Goal: Information Seeking & Learning: Learn about a topic

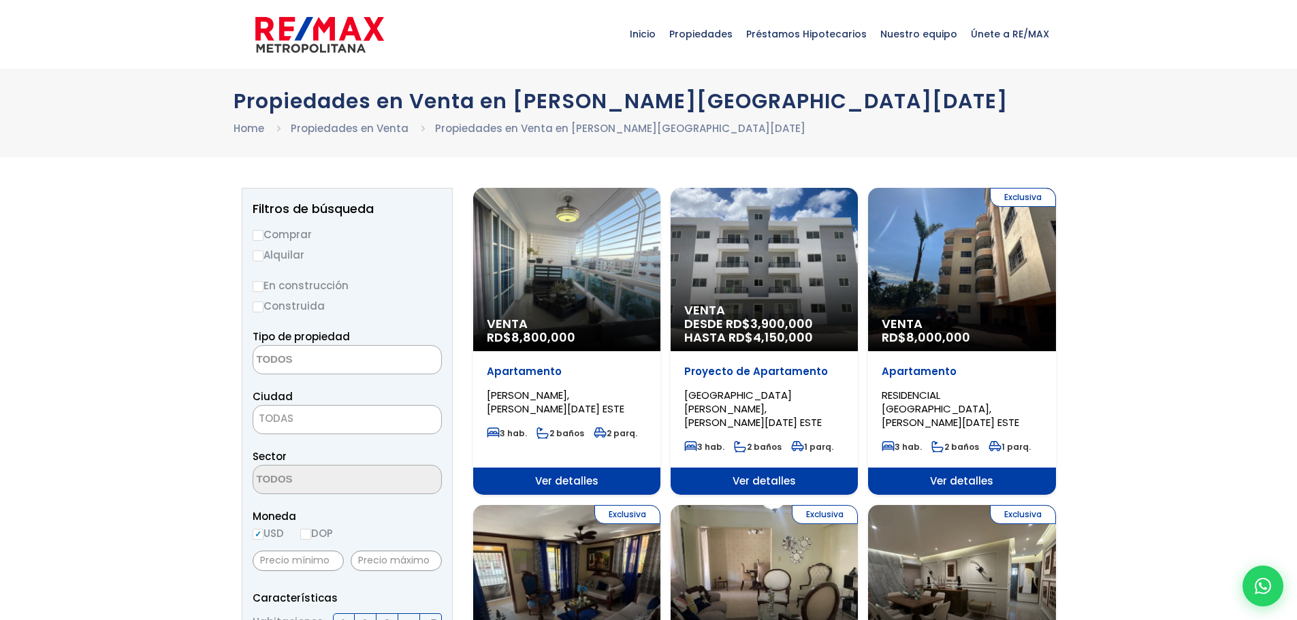
select select
click at [593, 285] on div "Venta RD$ 8,800,000" at bounding box center [566, 269] width 187 height 163
click at [536, 277] on div "Venta RD$ 8,800,000" at bounding box center [566, 269] width 187 height 163
click at [590, 286] on div "Venta RD$ 8,800,000" at bounding box center [566, 269] width 187 height 163
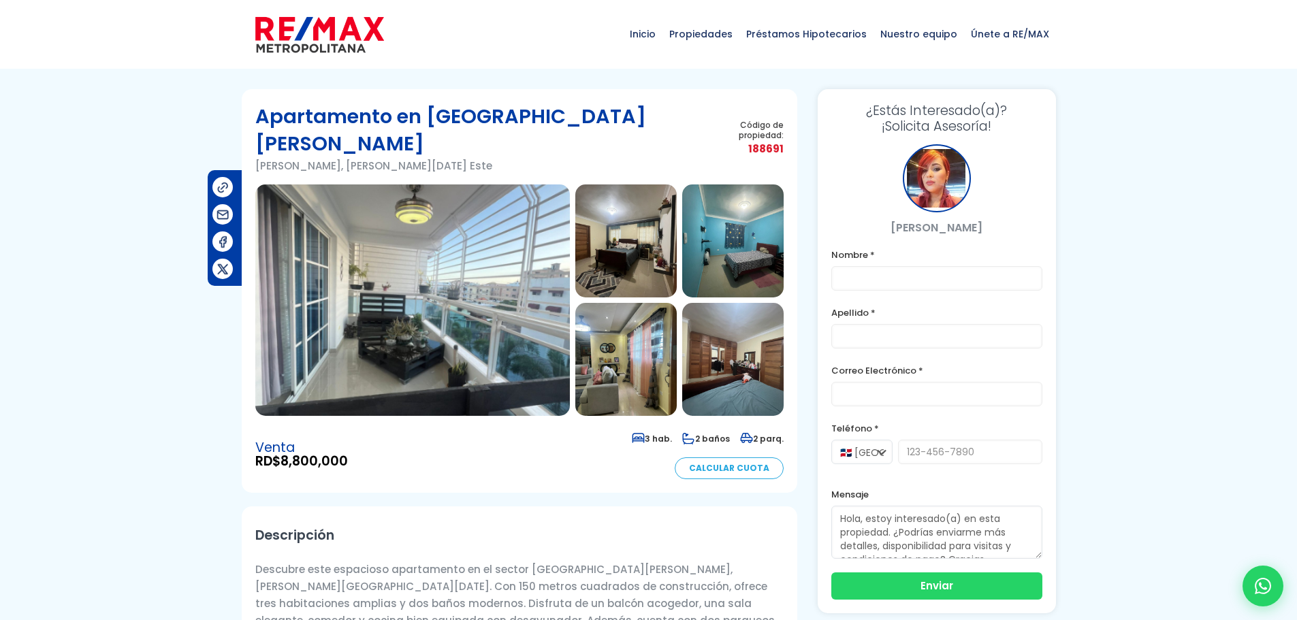
click at [503, 243] on img at bounding box center [412, 301] width 315 height 232
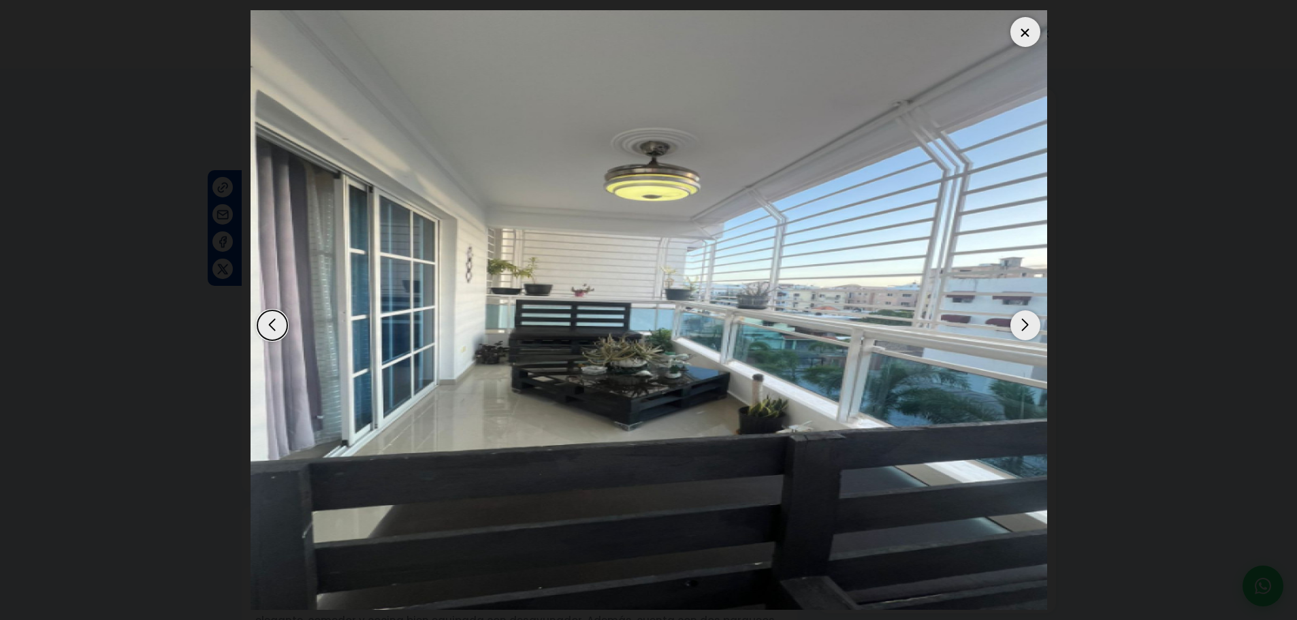
click at [1058, 300] on dialog at bounding box center [648, 310] width 817 height 620
click at [457, 331] on img "1 / 14" at bounding box center [649, 310] width 797 height 600
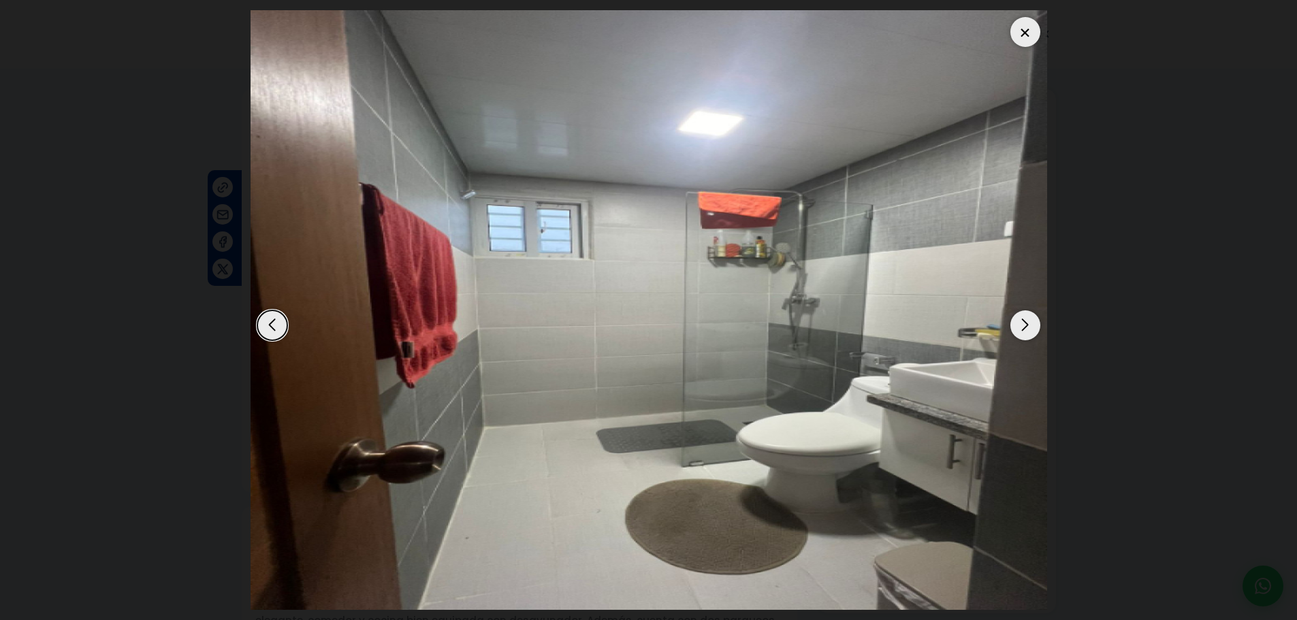
click at [1024, 335] on div "Next slide" at bounding box center [1026, 326] width 30 height 30
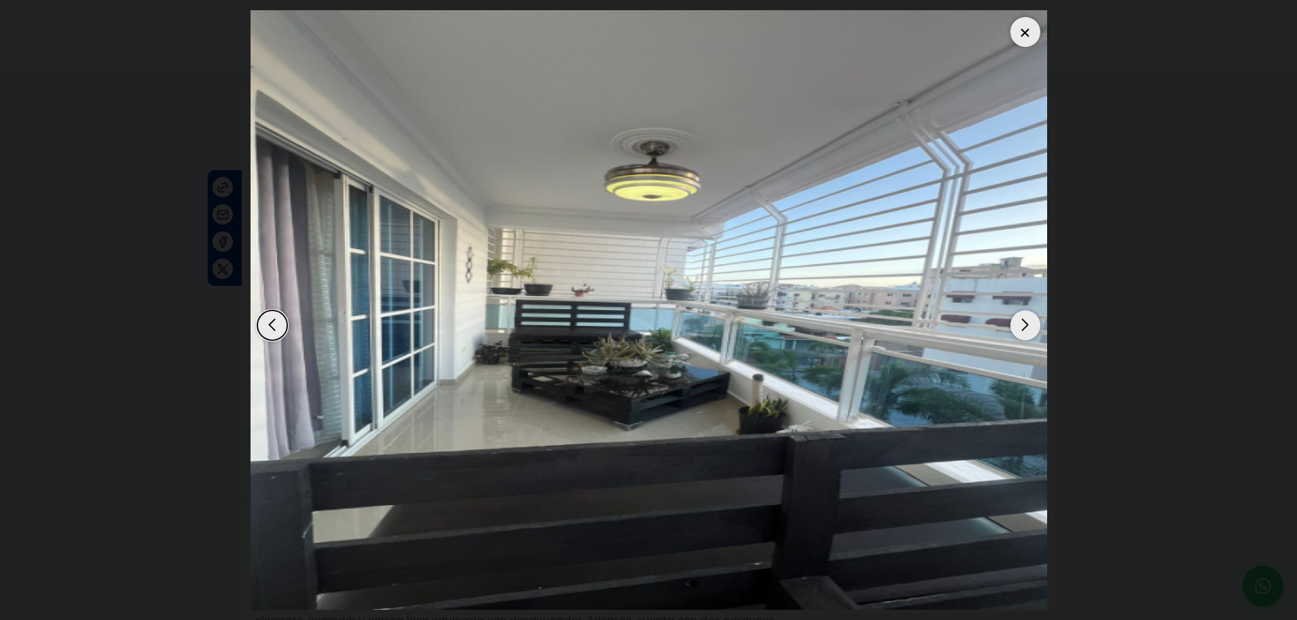
click at [1024, 332] on div "Next slide" at bounding box center [1026, 326] width 30 height 30
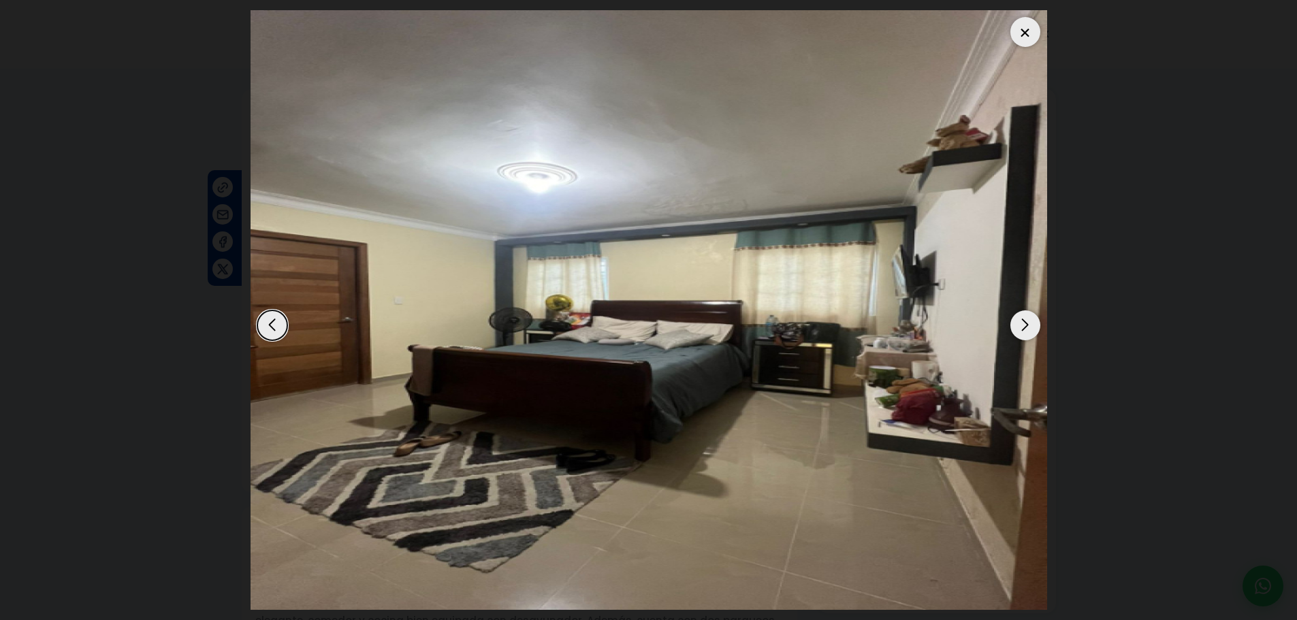
click at [1024, 332] on div "Next slide" at bounding box center [1026, 326] width 30 height 30
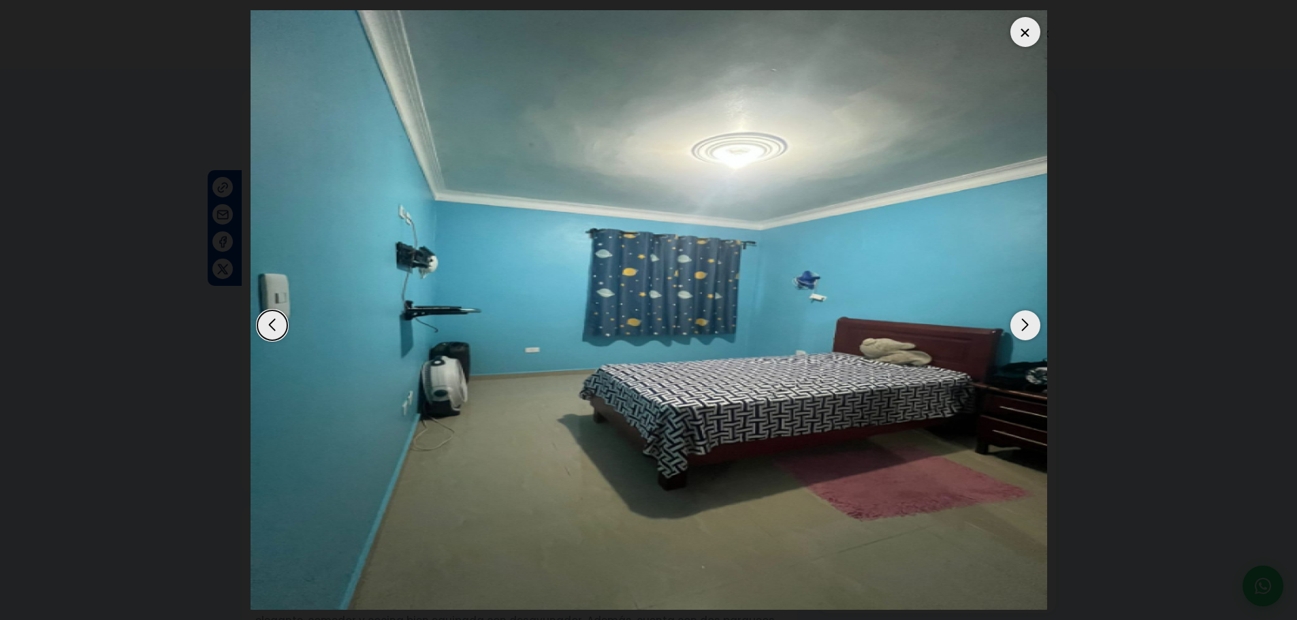
click at [1024, 332] on div "Next slide" at bounding box center [1026, 326] width 30 height 30
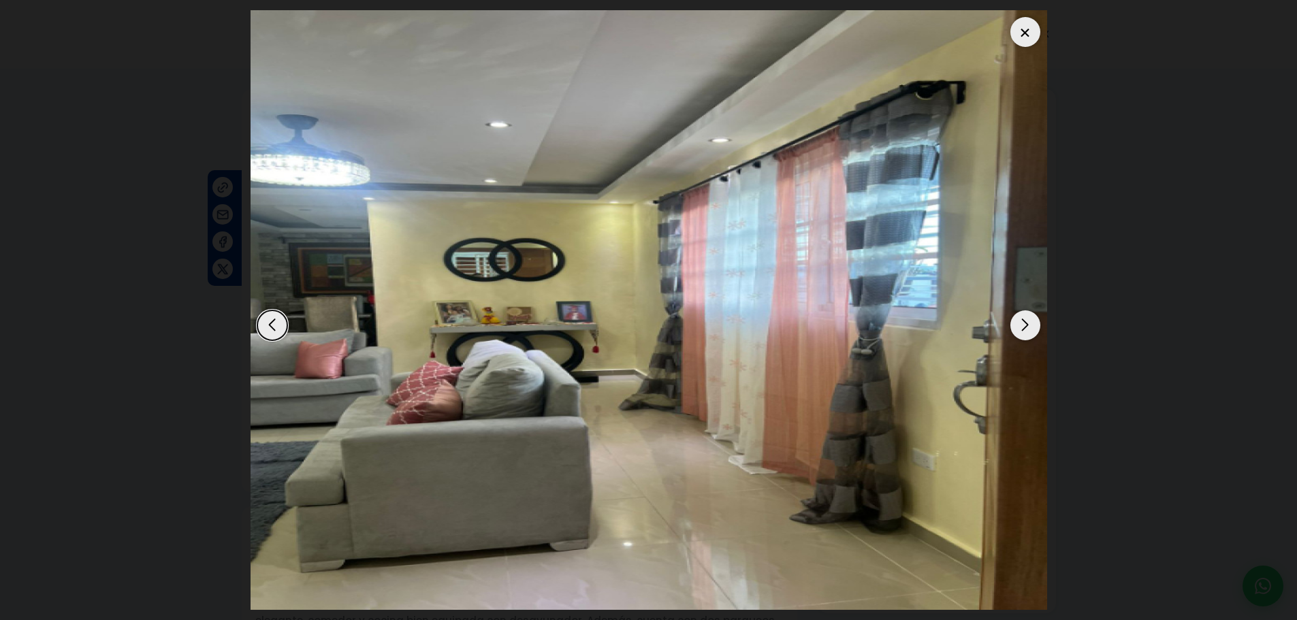
click at [1024, 332] on div "Next slide" at bounding box center [1026, 326] width 30 height 30
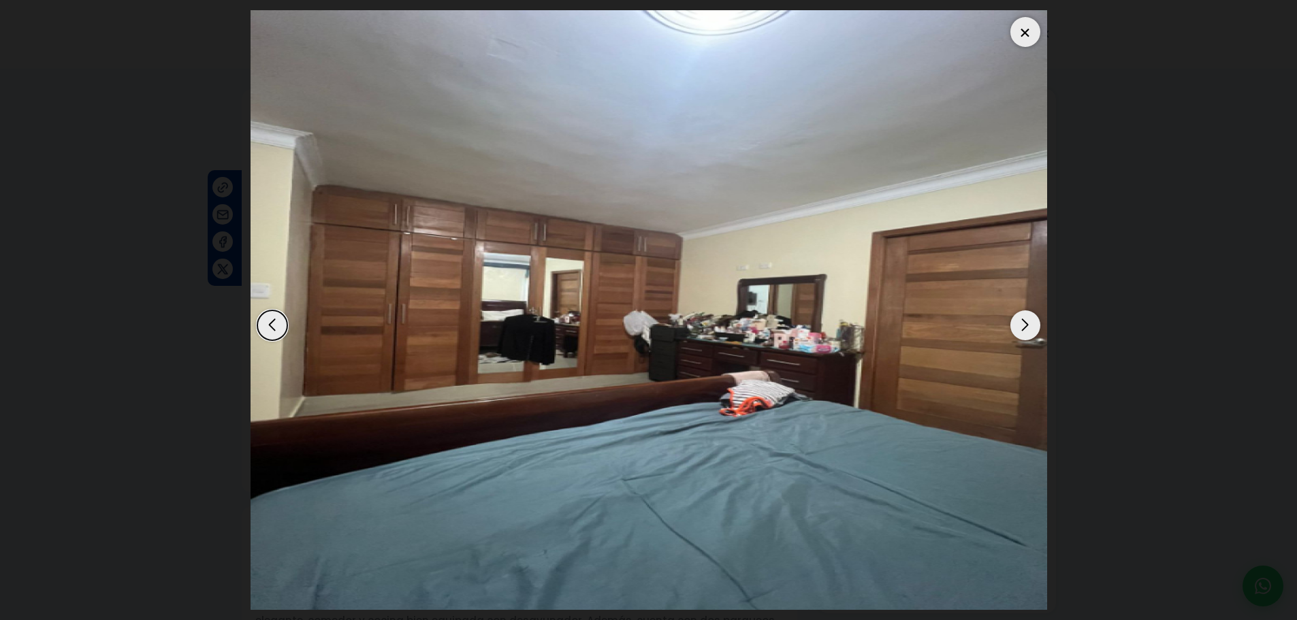
click at [1024, 332] on div "Next slide" at bounding box center [1026, 326] width 30 height 30
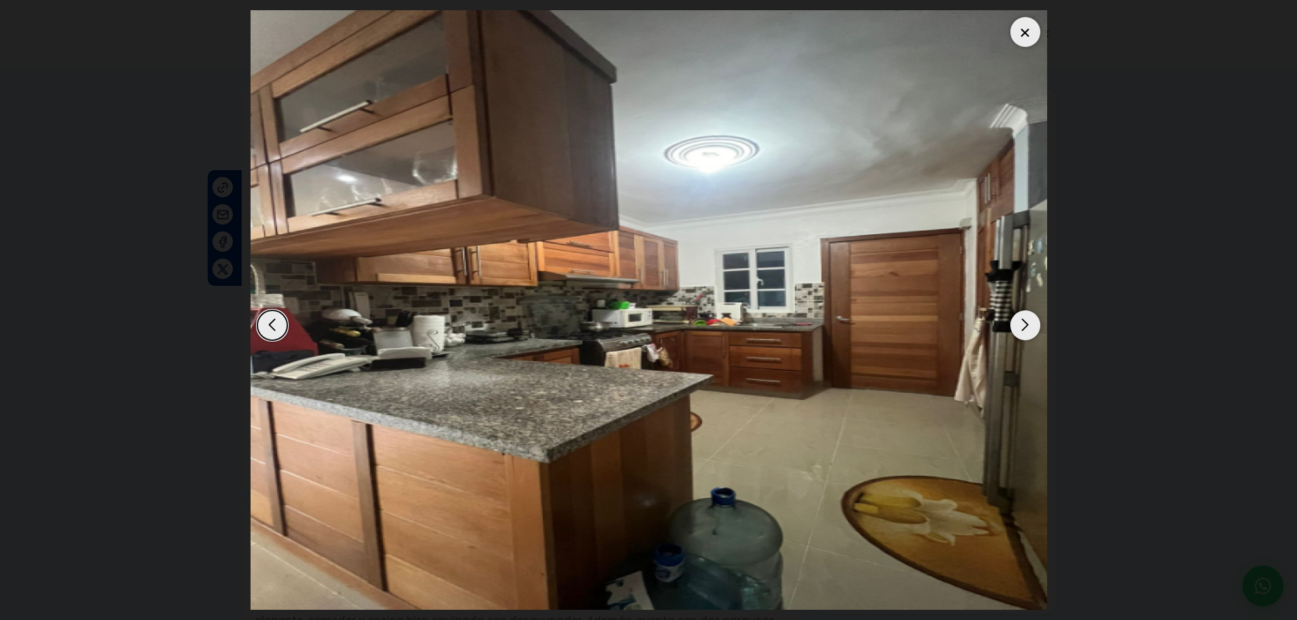
click at [1024, 332] on div "Next slide" at bounding box center [1026, 326] width 30 height 30
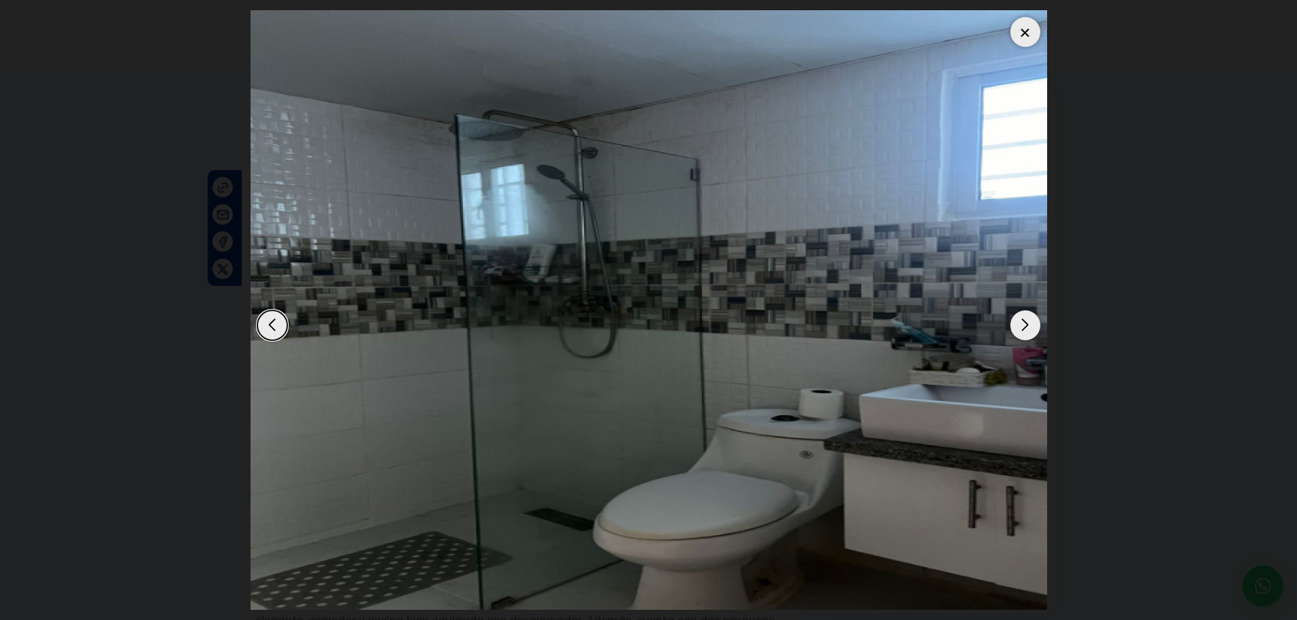
click at [1022, 35] on div at bounding box center [1026, 32] width 30 height 30
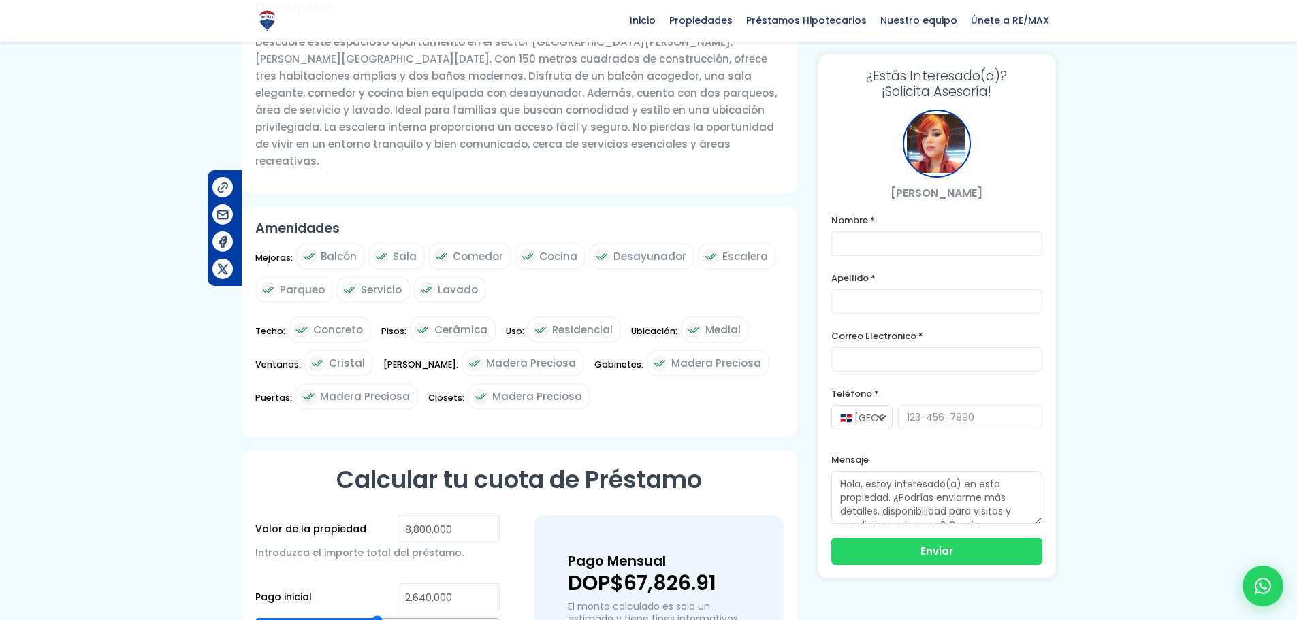
scroll to position [545, 0]
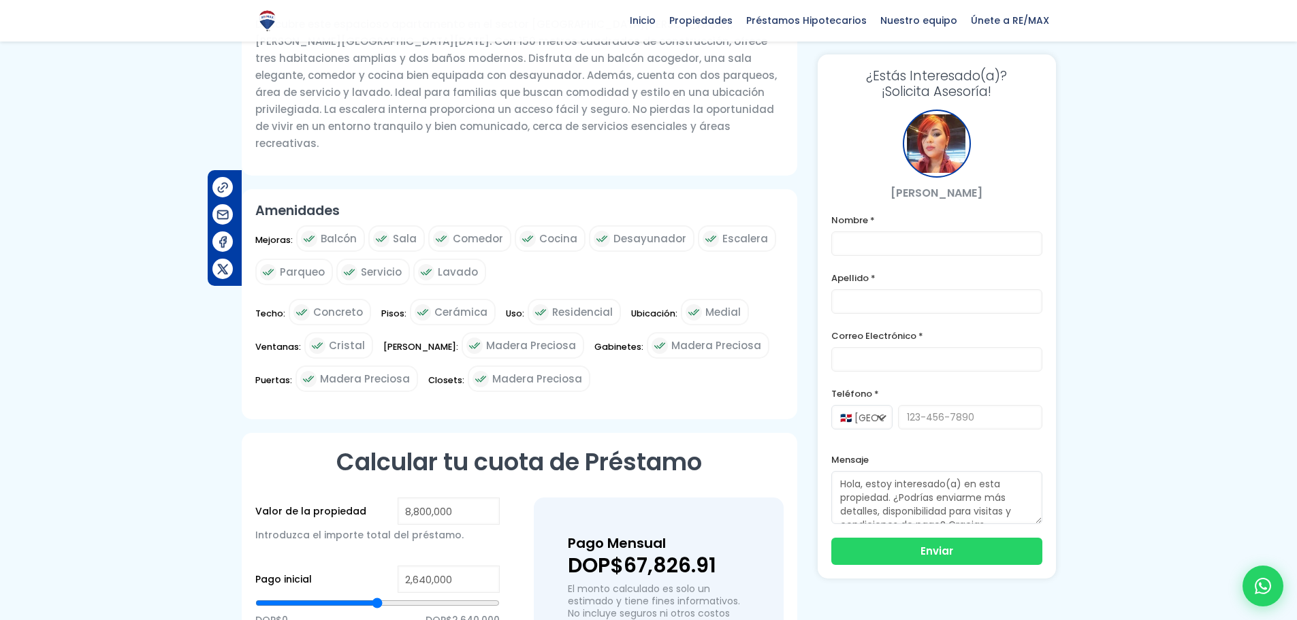
click at [1206, 306] on div at bounding box center [648, 220] width 1297 height 1353
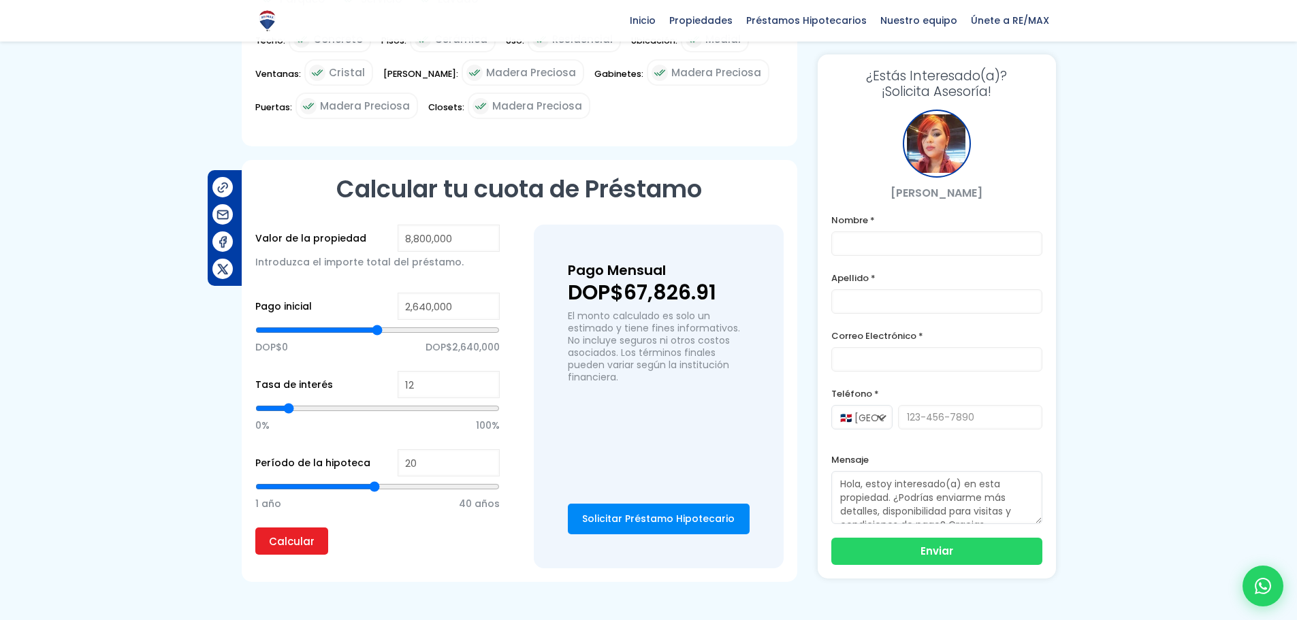
scroll to position [817, 0]
click at [488, 225] on input "8,800,000" at bounding box center [449, 238] width 102 height 27
click at [462, 294] on input "2,640,000" at bounding box center [449, 307] width 102 height 27
type input "21"
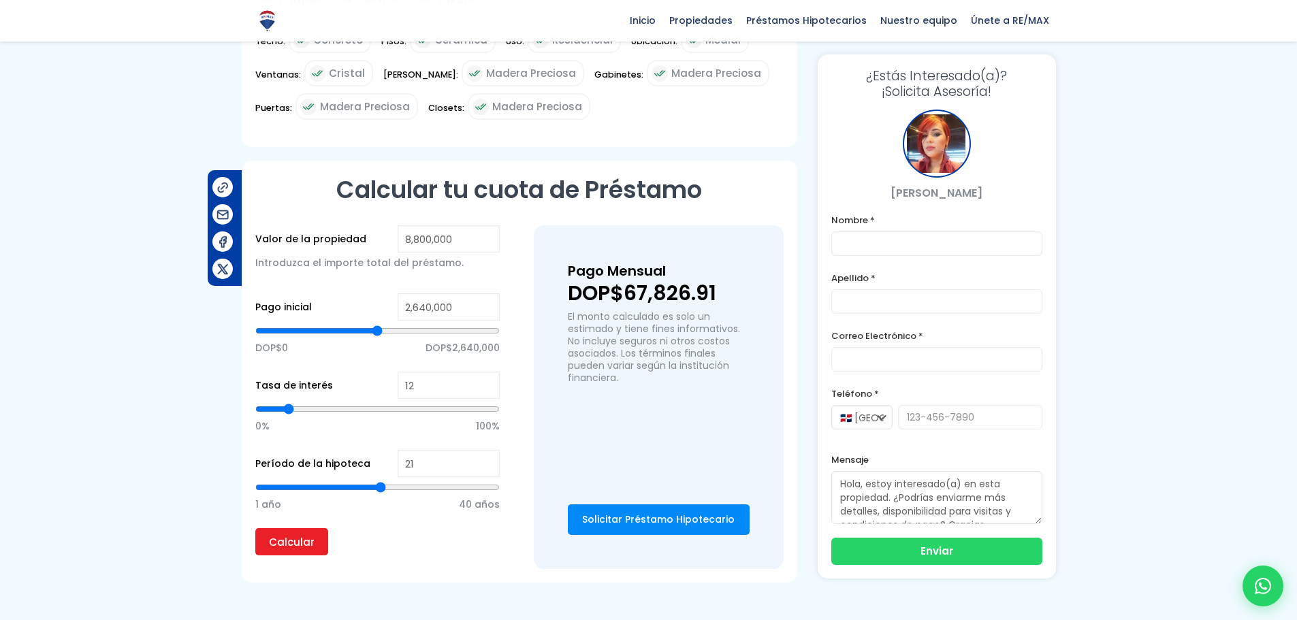
type input "22"
drag, startPoint x: 379, startPoint y: 441, endPoint x: 388, endPoint y: 444, distance: 9.5
type input "22"
click at [388, 481] on input "range" at bounding box center [377, 488] width 244 height 14
type input "23"
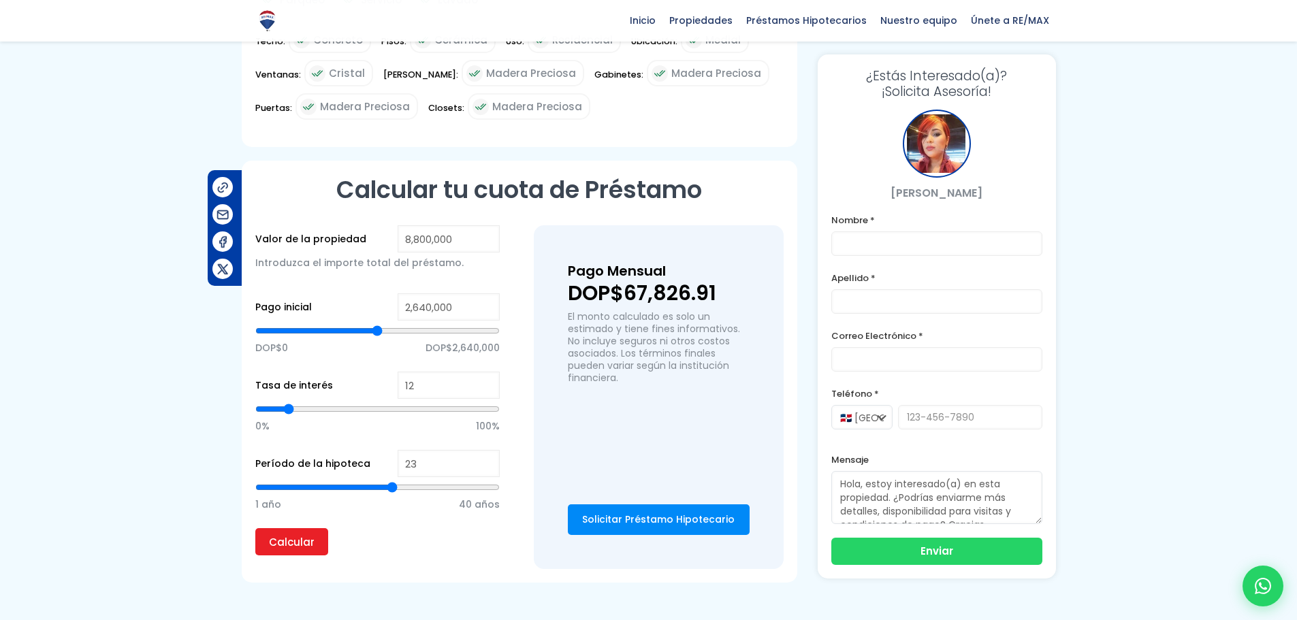
drag, startPoint x: 386, startPoint y: 441, endPoint x: 395, endPoint y: 443, distance: 9.0
type input "23"
click at [395, 481] on input "range" at bounding box center [377, 488] width 244 height 14
type input "22"
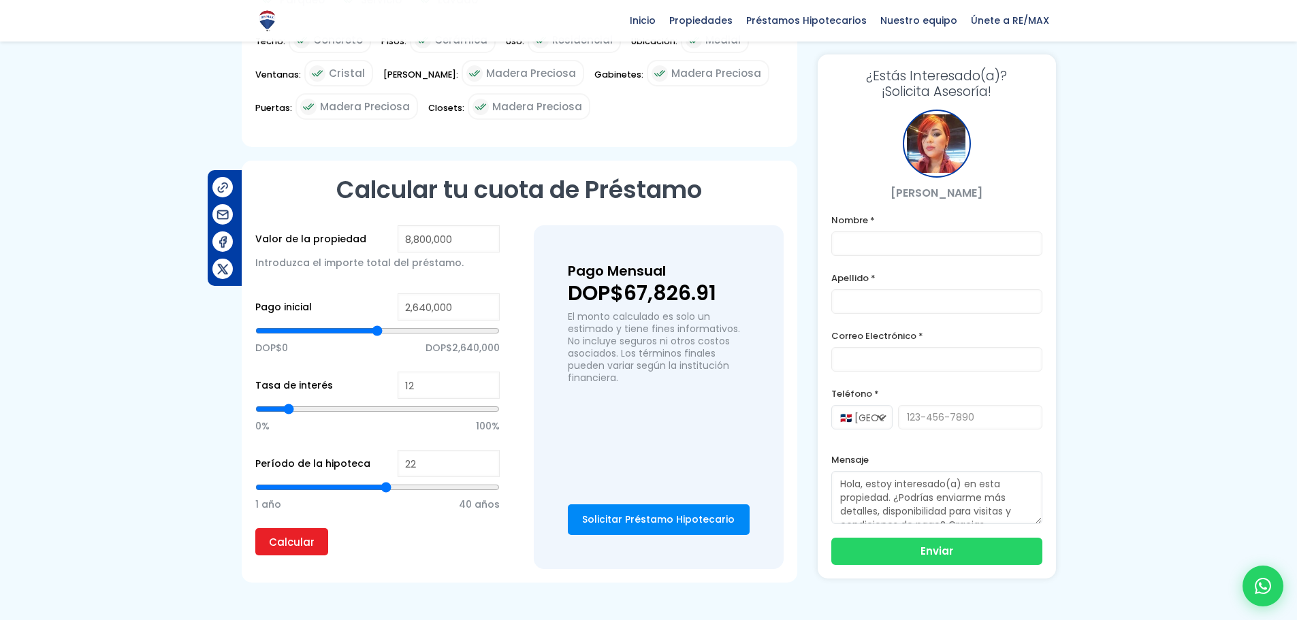
type input "21"
type input "20"
drag, startPoint x: 395, startPoint y: 443, endPoint x: 375, endPoint y: 444, distance: 19.8
type input "20"
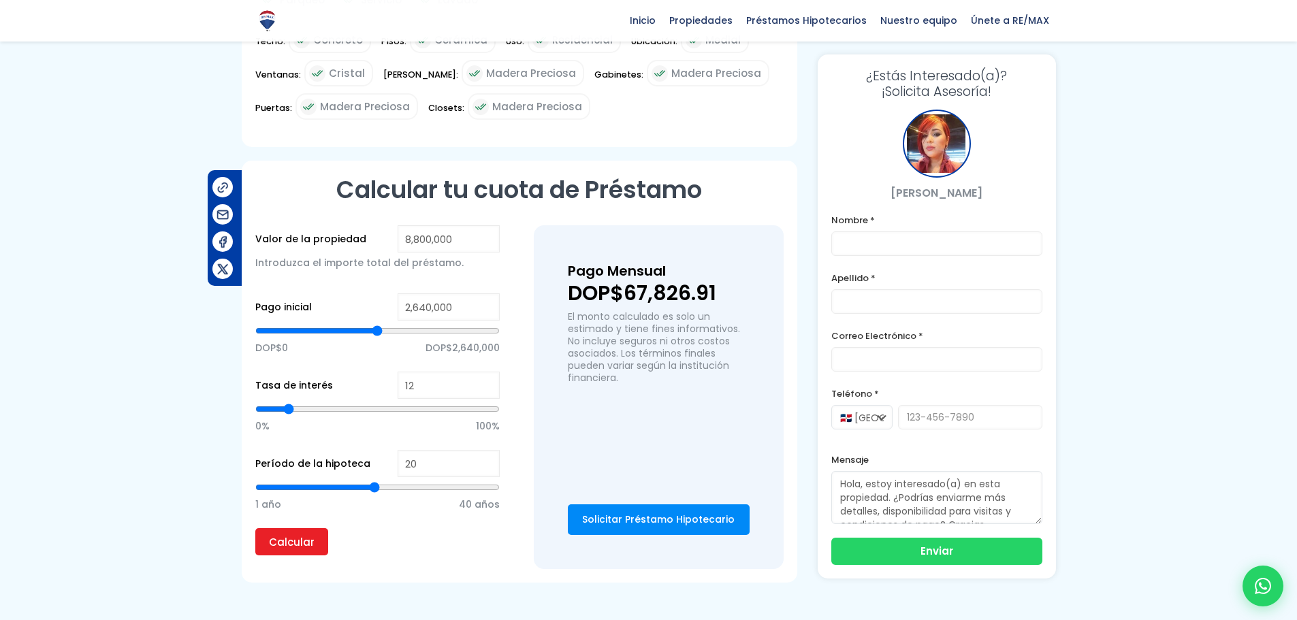
click at [375, 481] on input "range" at bounding box center [377, 488] width 244 height 14
type input "19"
type input "18"
drag, startPoint x: 375, startPoint y: 444, endPoint x: 362, endPoint y: 442, distance: 13.1
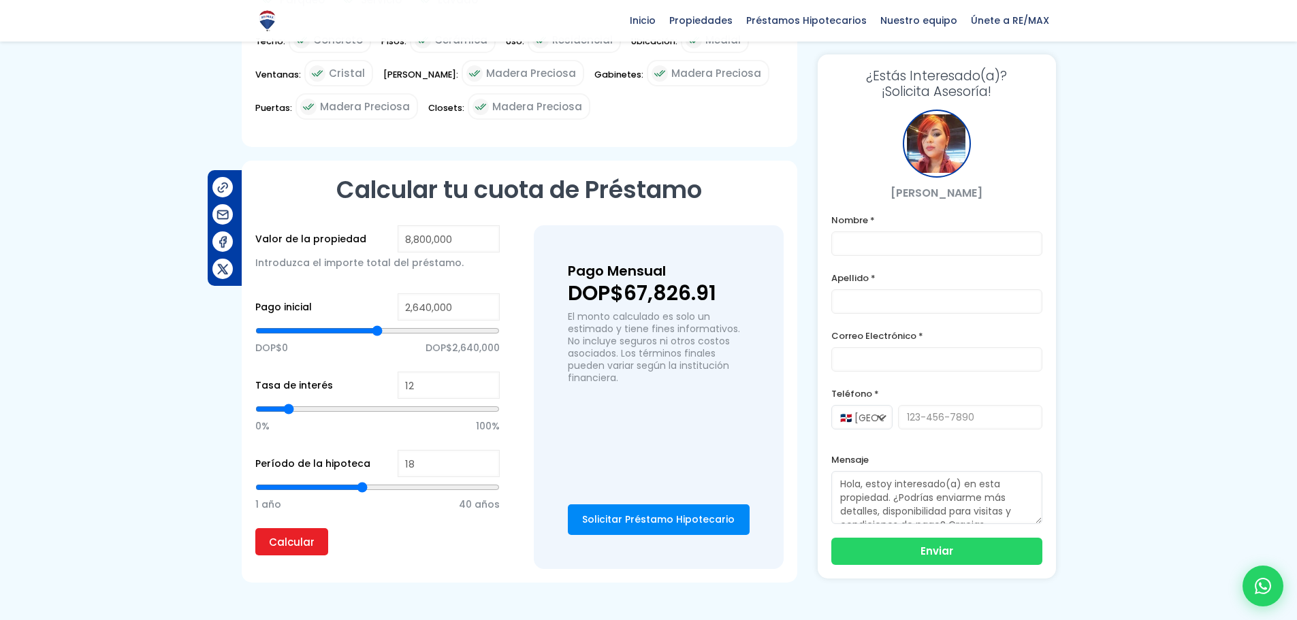
type input "18"
click at [362, 481] on input "range" at bounding box center [377, 488] width 244 height 14
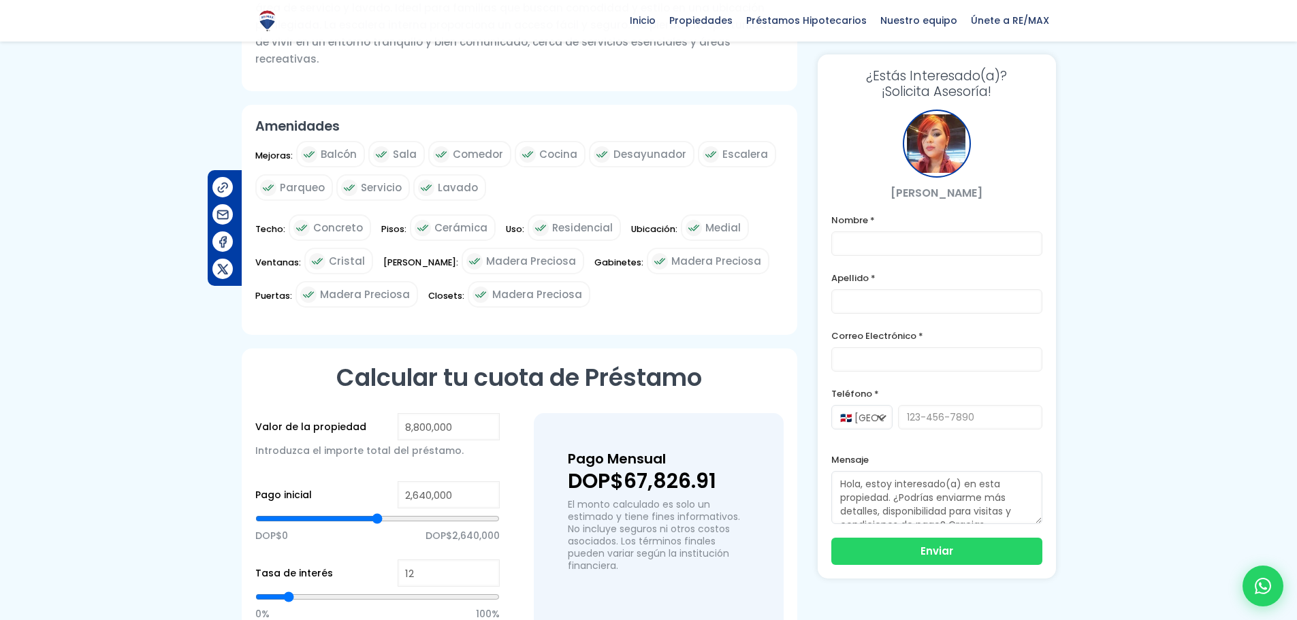
scroll to position [545, 0]
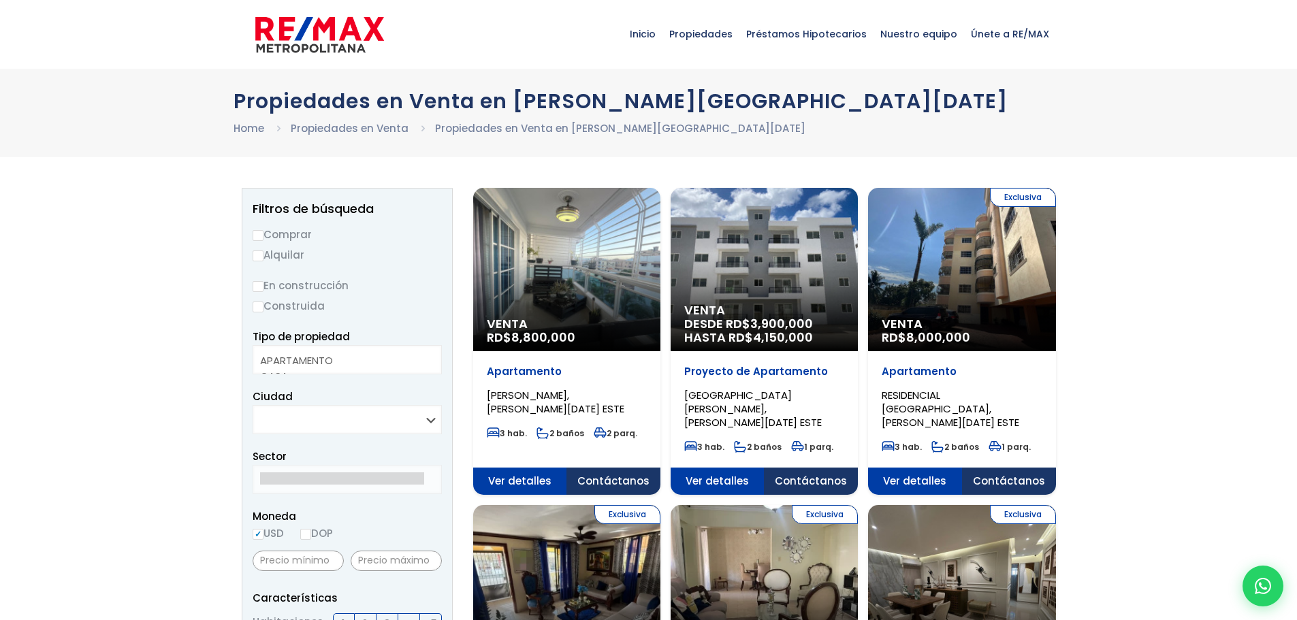
select select
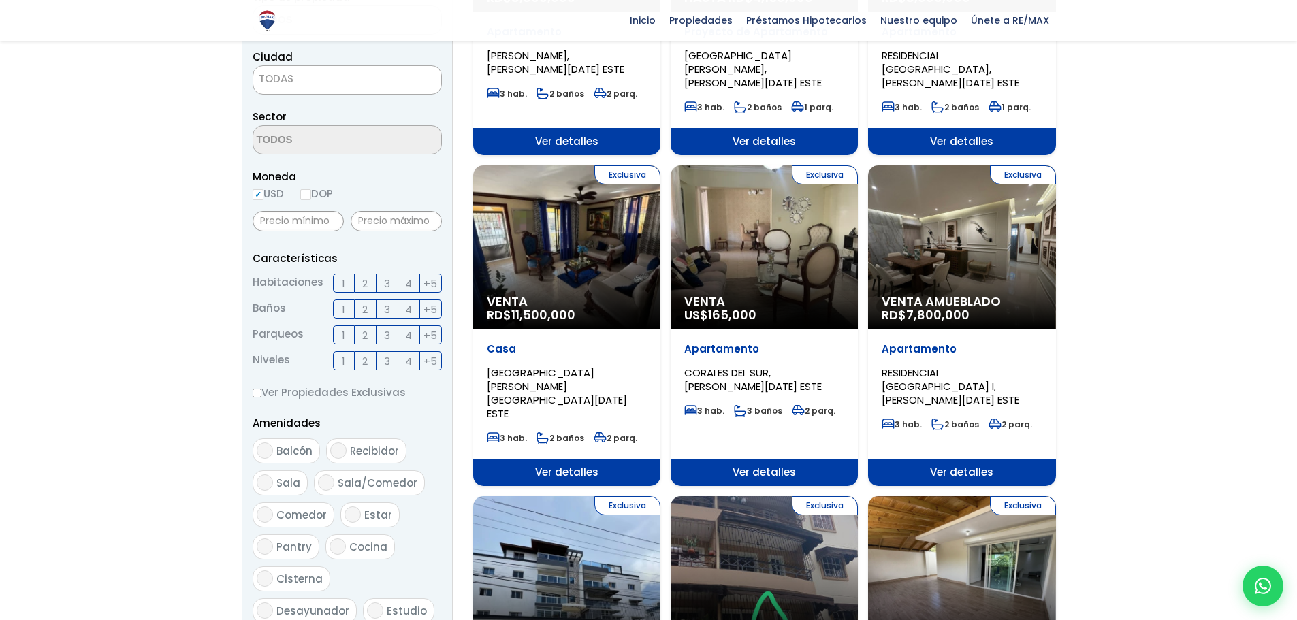
scroll to position [341, 0]
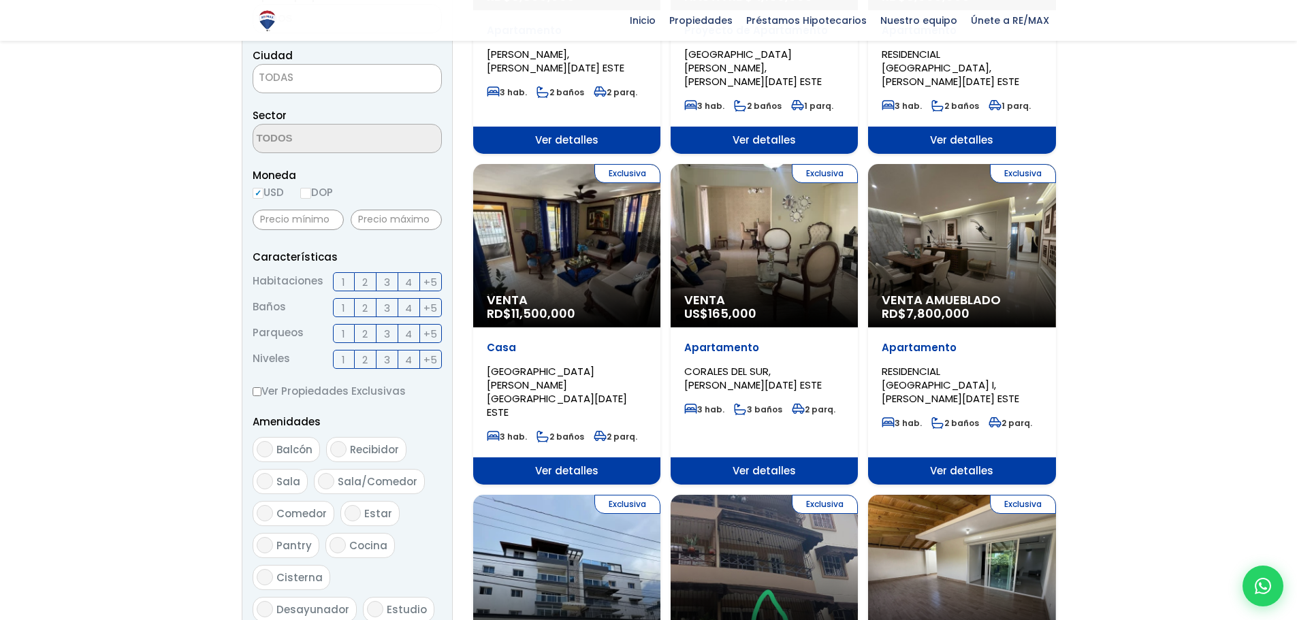
click at [927, 274] on div "Exclusiva Venta Amueblado RD$ 7,800,000" at bounding box center [961, 245] width 187 height 163
click at [922, 246] on div "Exclusiva Venta Amueblado RD$ 7,800,000" at bounding box center [961, 245] width 187 height 163
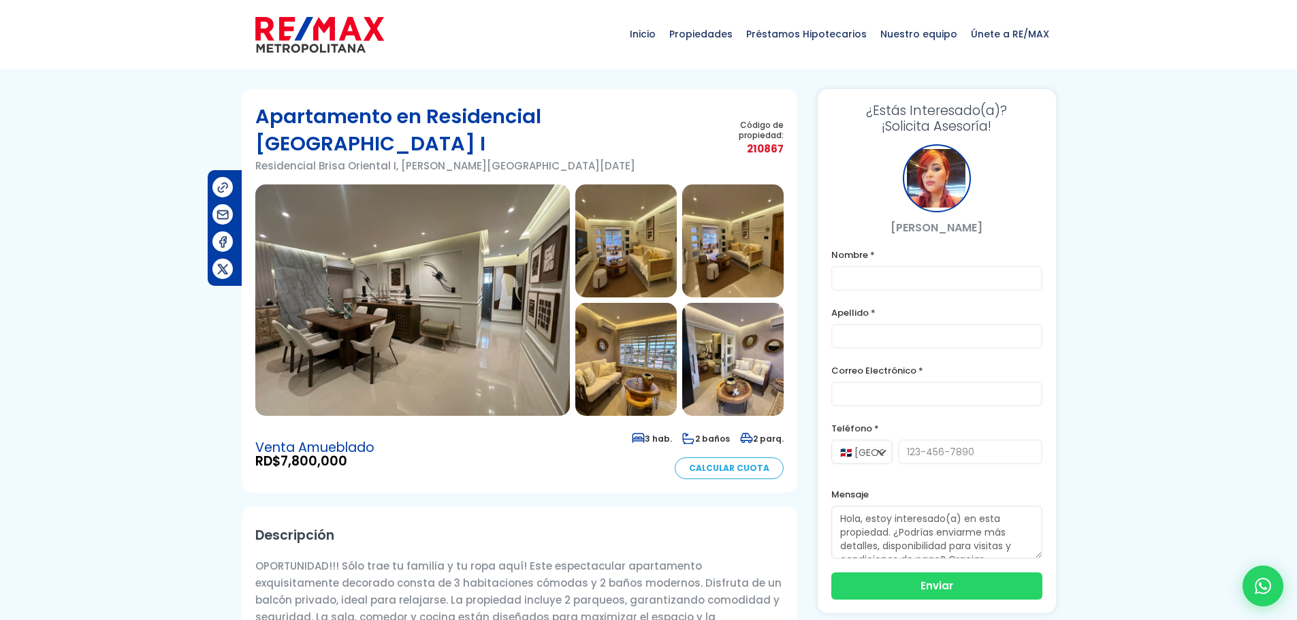
click at [486, 252] on img at bounding box center [412, 301] width 315 height 232
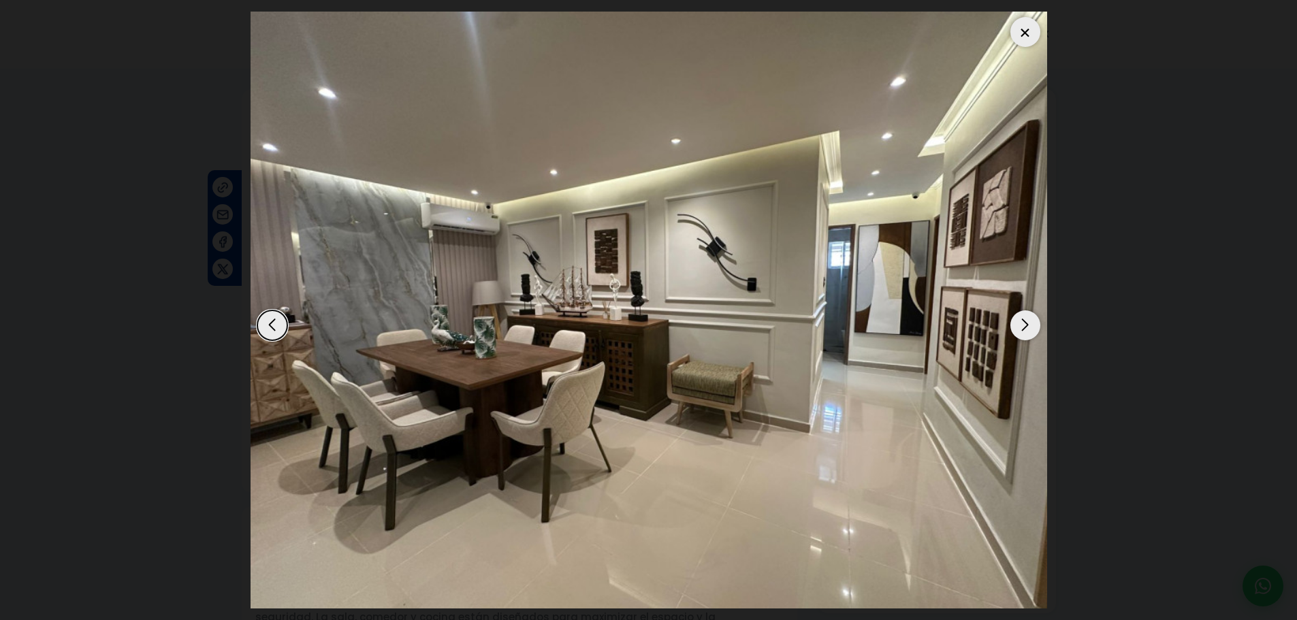
click at [1032, 318] on div "Next slide" at bounding box center [1026, 326] width 30 height 30
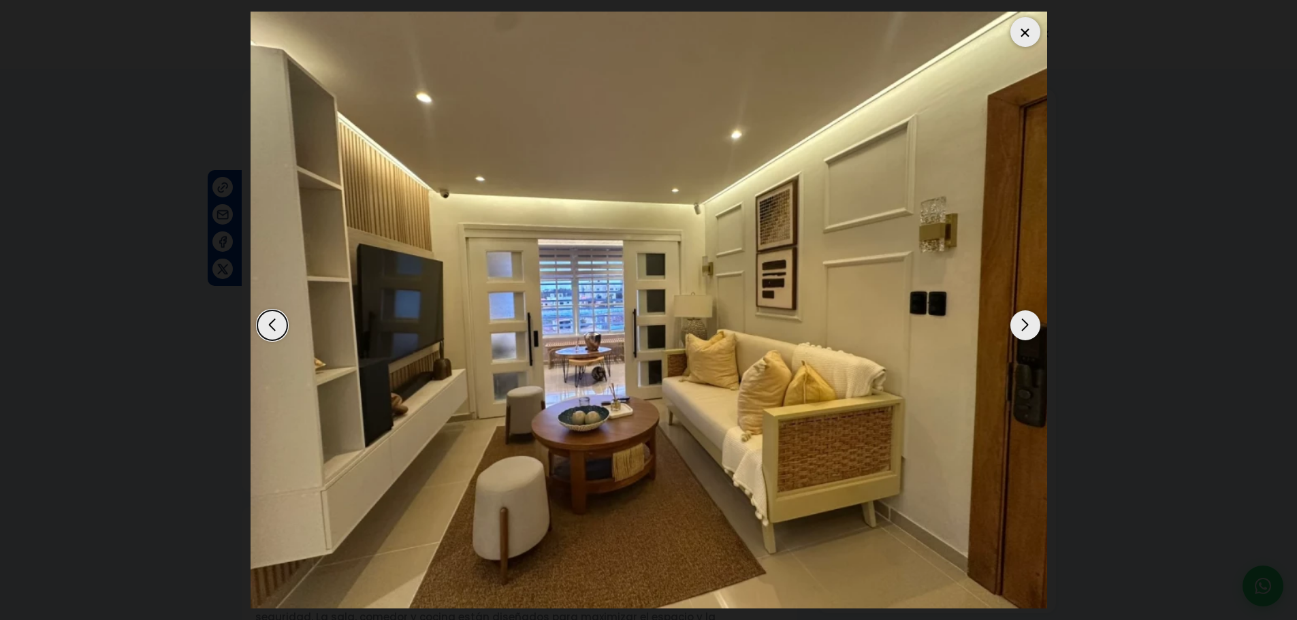
click at [1032, 318] on div "Next slide" at bounding box center [1026, 326] width 30 height 30
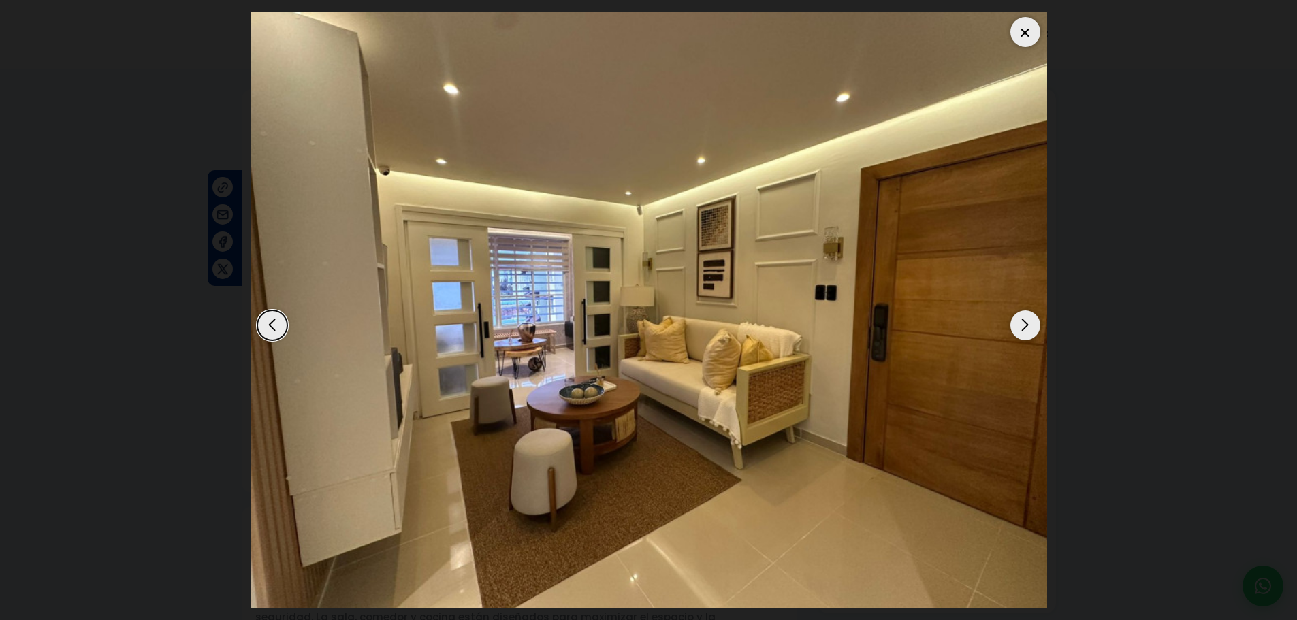
click at [1032, 318] on div "Next slide" at bounding box center [1026, 326] width 30 height 30
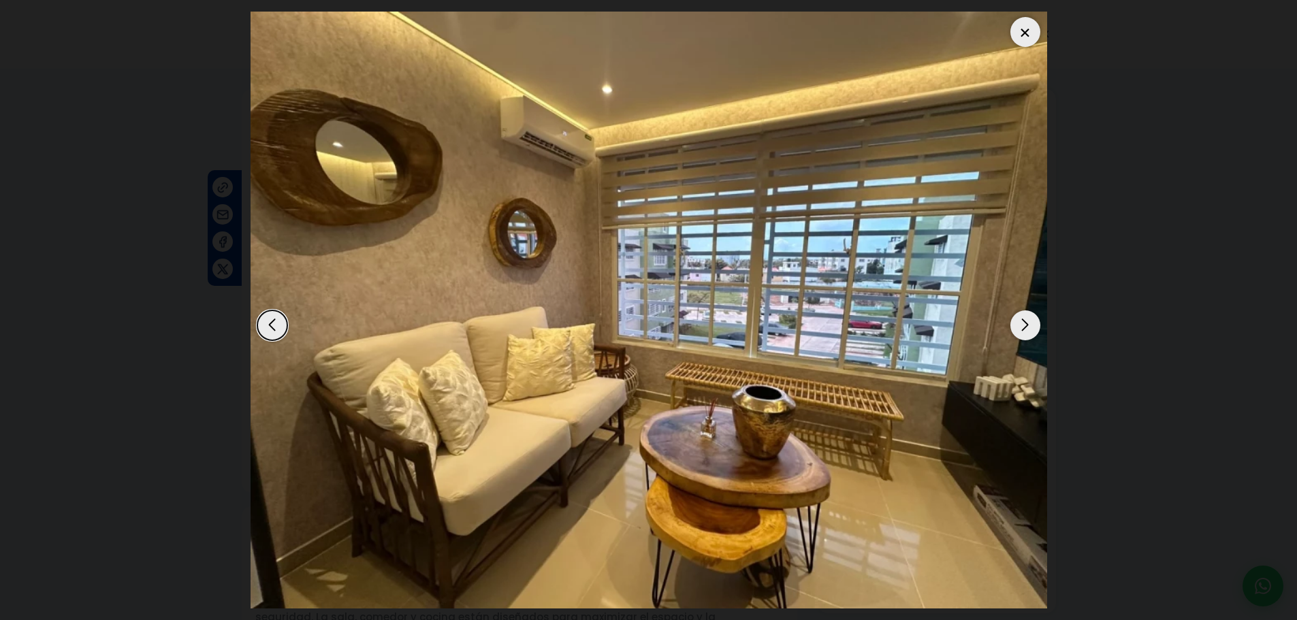
click at [1032, 318] on div "Next slide" at bounding box center [1026, 326] width 30 height 30
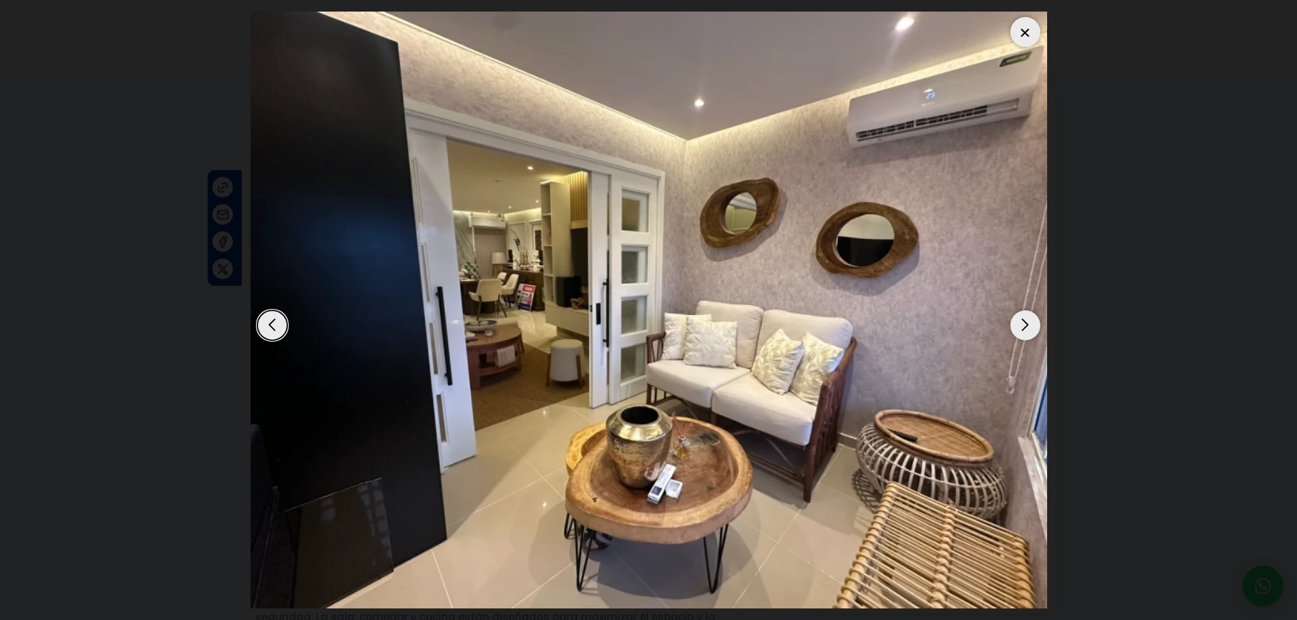
click at [1032, 318] on div "Next slide" at bounding box center [1026, 326] width 30 height 30
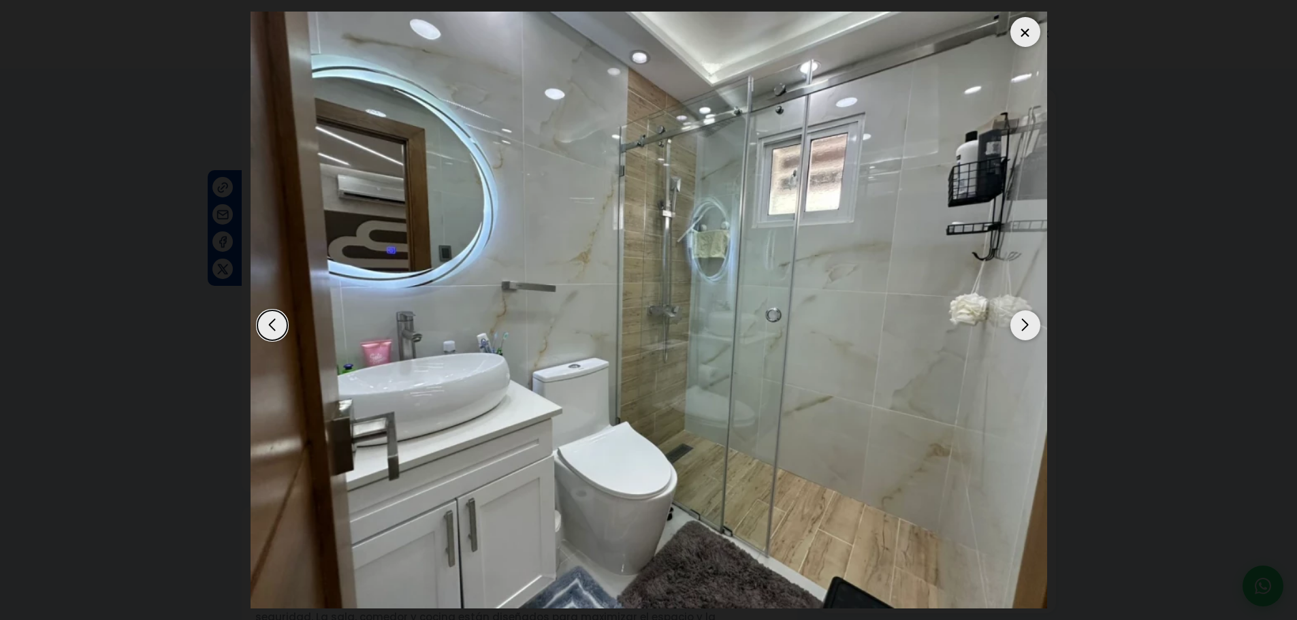
click at [1032, 318] on div "Next slide" at bounding box center [1026, 326] width 30 height 30
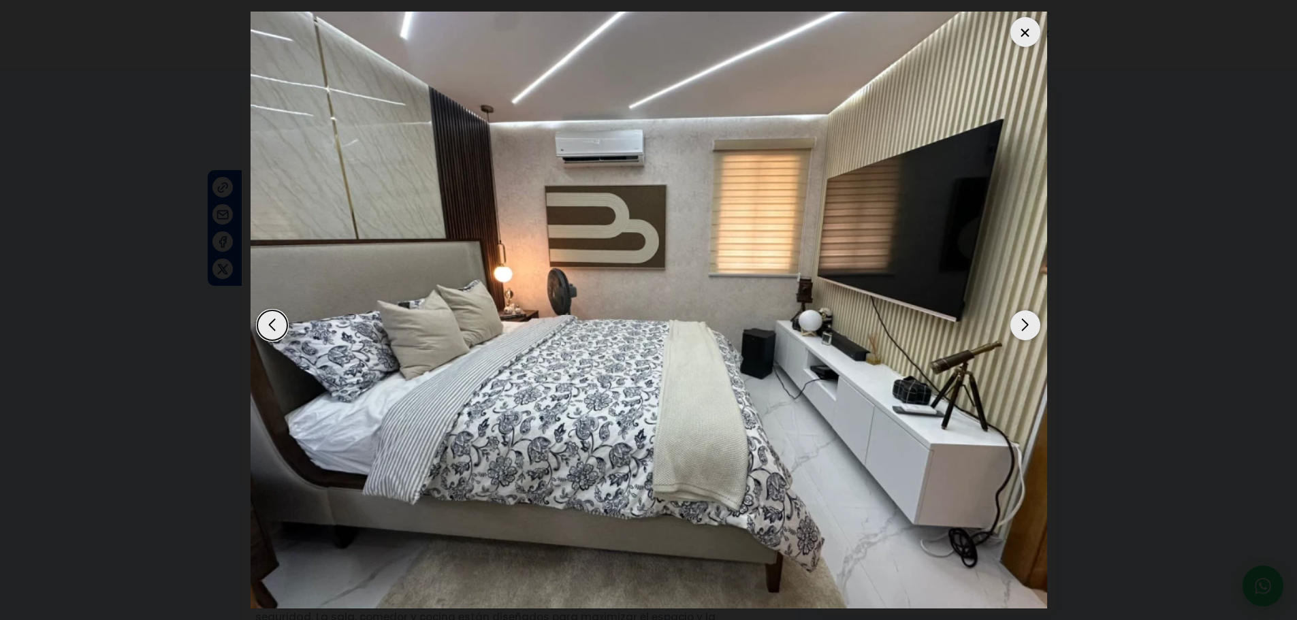
click at [1032, 318] on div "Next slide" at bounding box center [1026, 326] width 30 height 30
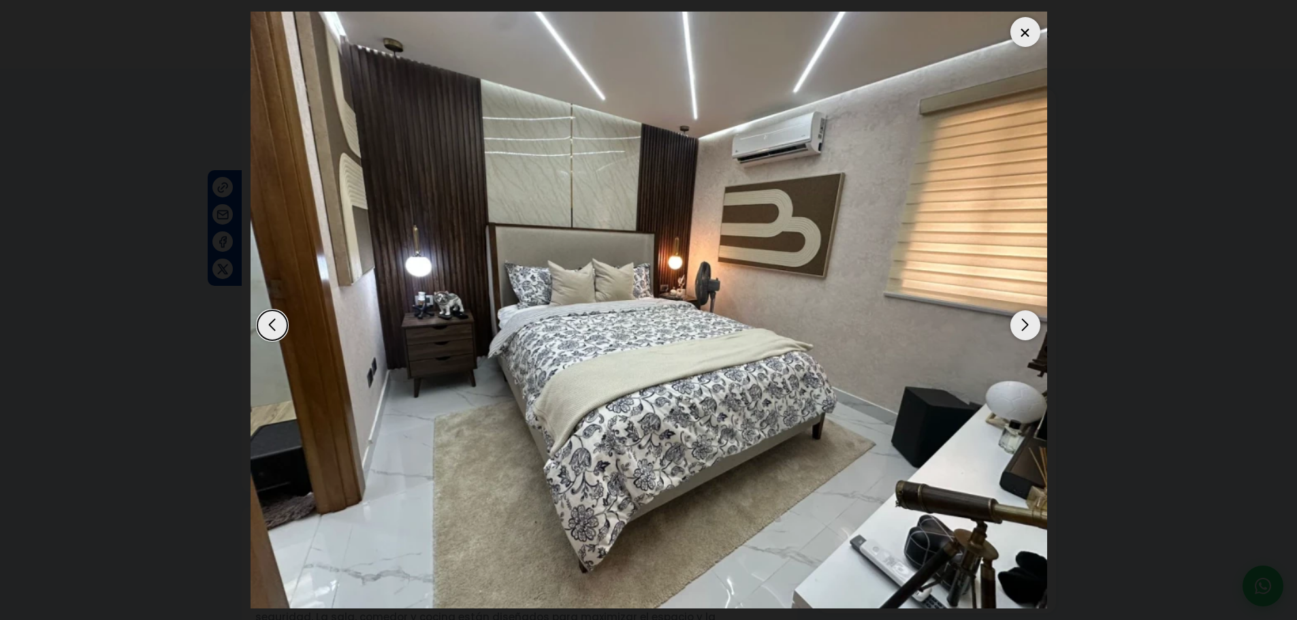
click at [1034, 319] on div "Next slide" at bounding box center [1026, 326] width 30 height 30
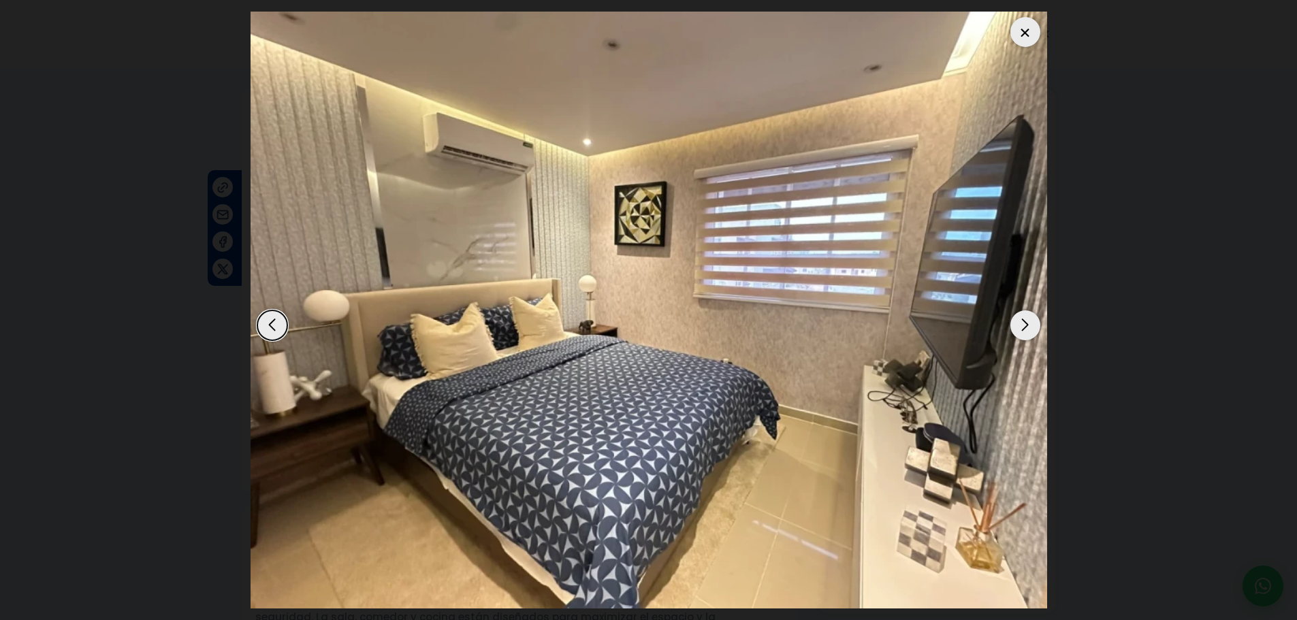
click at [1034, 319] on div "Next slide" at bounding box center [1026, 326] width 30 height 30
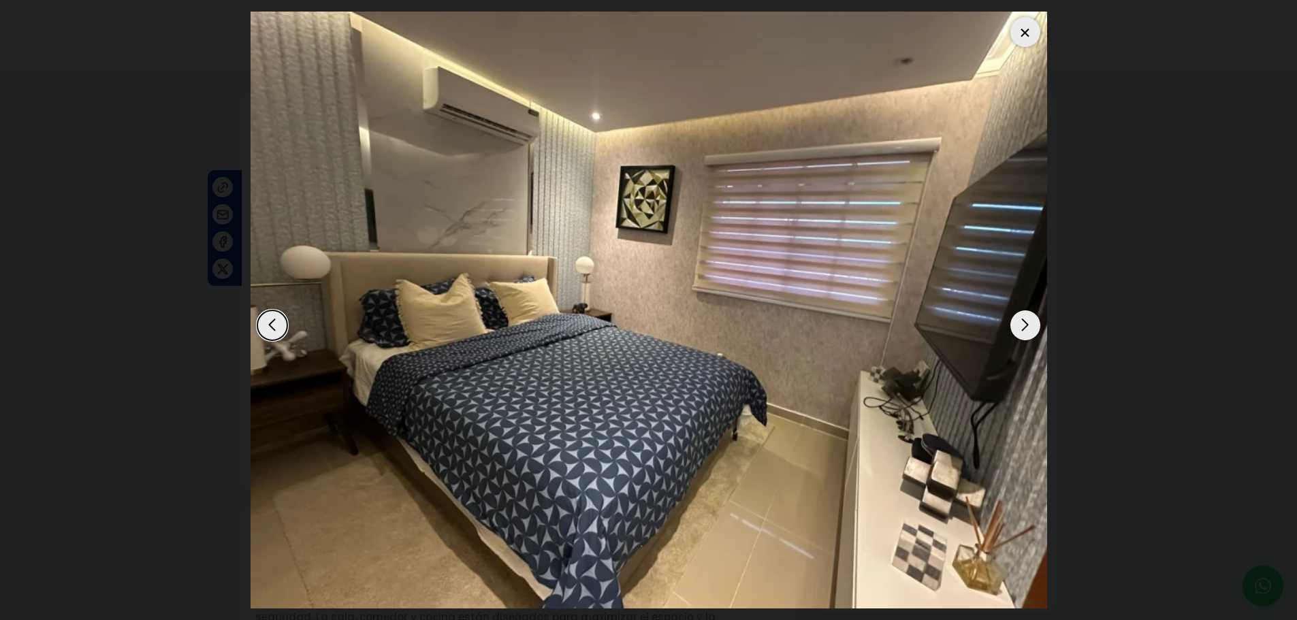
click at [1034, 319] on div "Next slide" at bounding box center [1026, 326] width 30 height 30
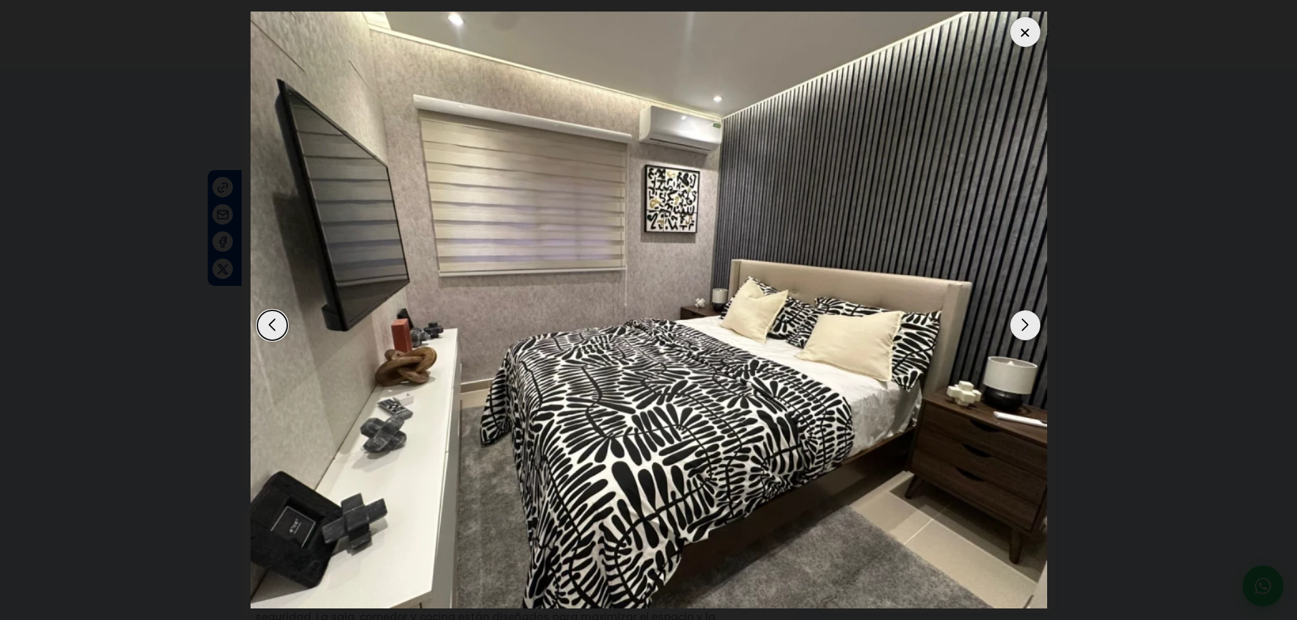
click at [1034, 319] on div "Next slide" at bounding box center [1026, 326] width 30 height 30
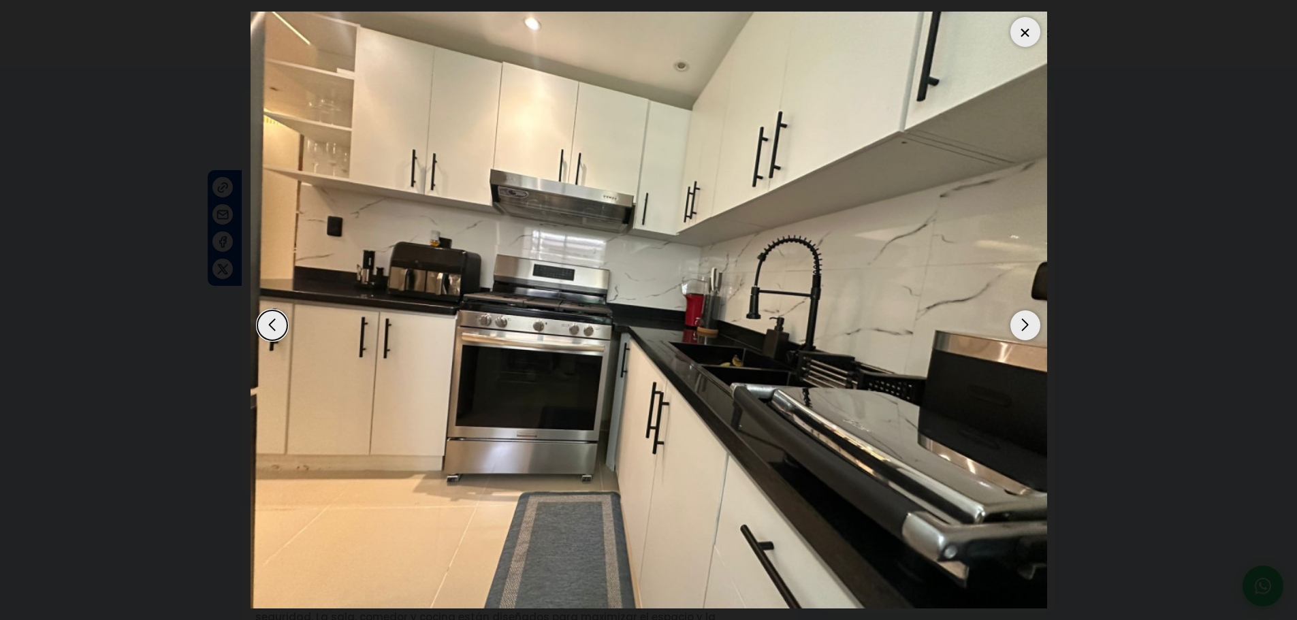
click at [1019, 321] on div "Next slide" at bounding box center [1026, 326] width 30 height 30
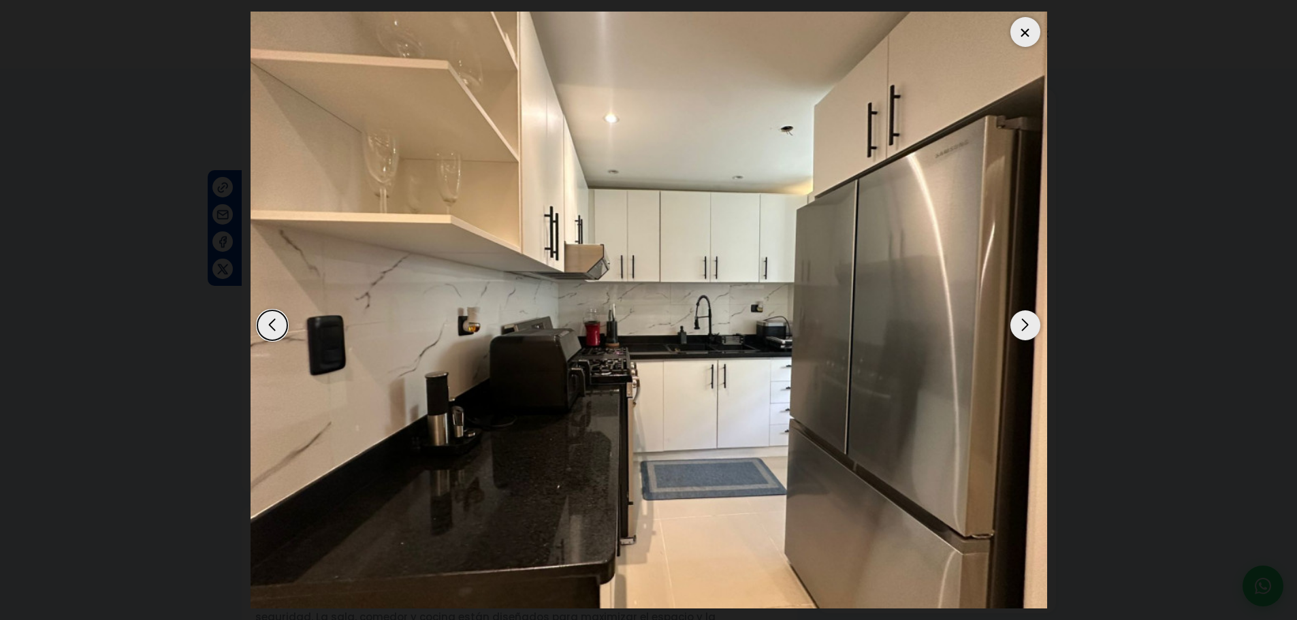
click at [1019, 321] on div "Next slide" at bounding box center [1026, 326] width 30 height 30
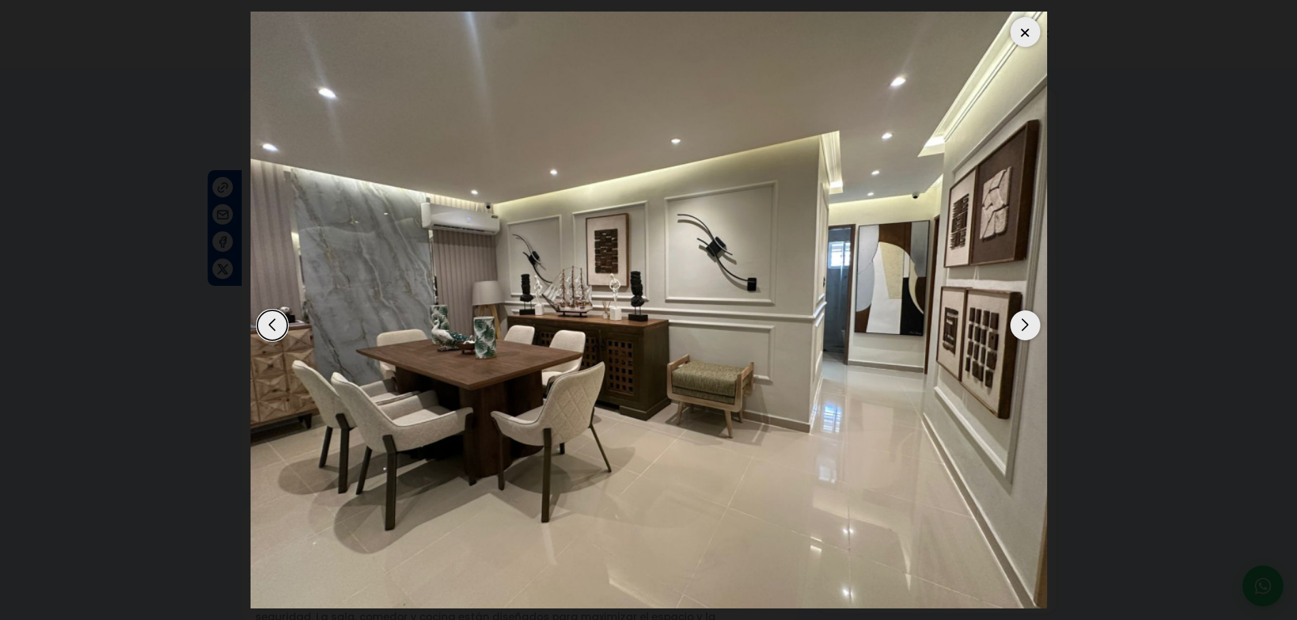
click at [1030, 31] on div at bounding box center [1026, 32] width 30 height 30
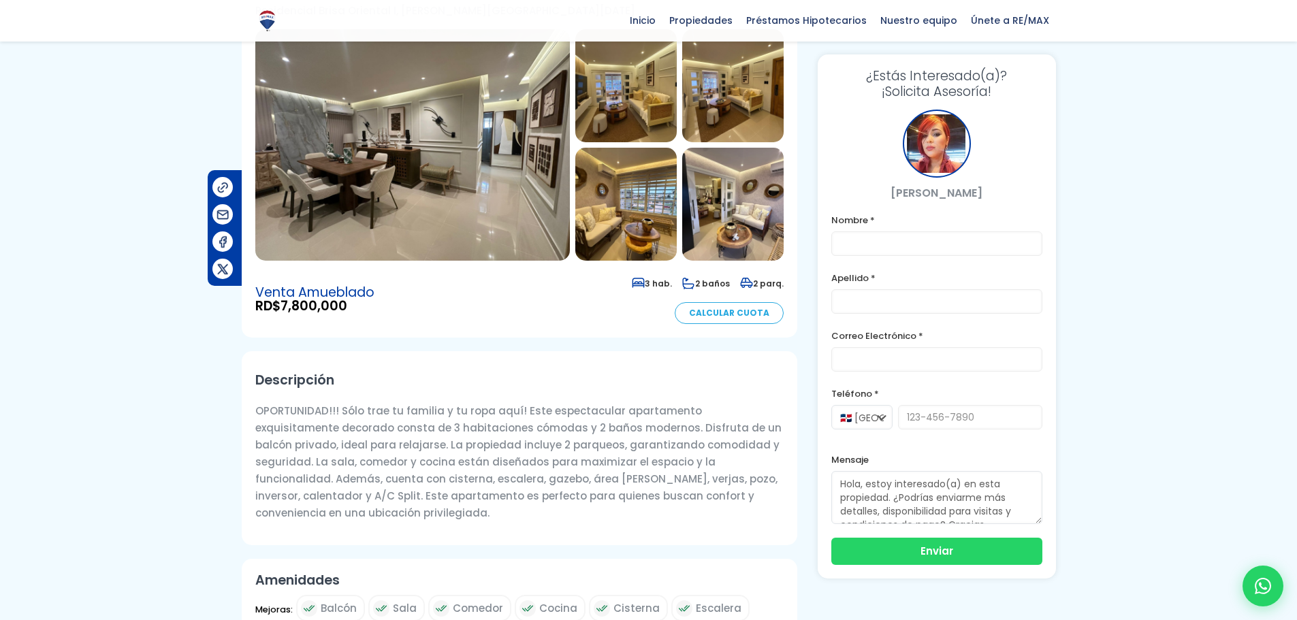
scroll to position [68, 0]
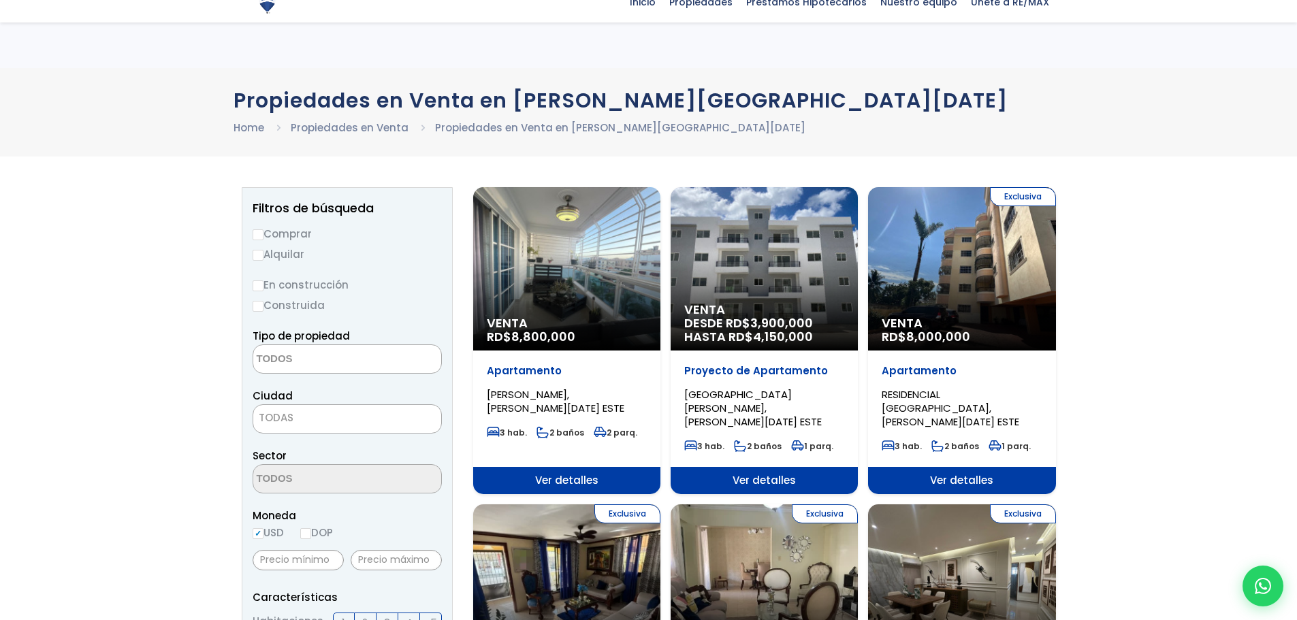
select select
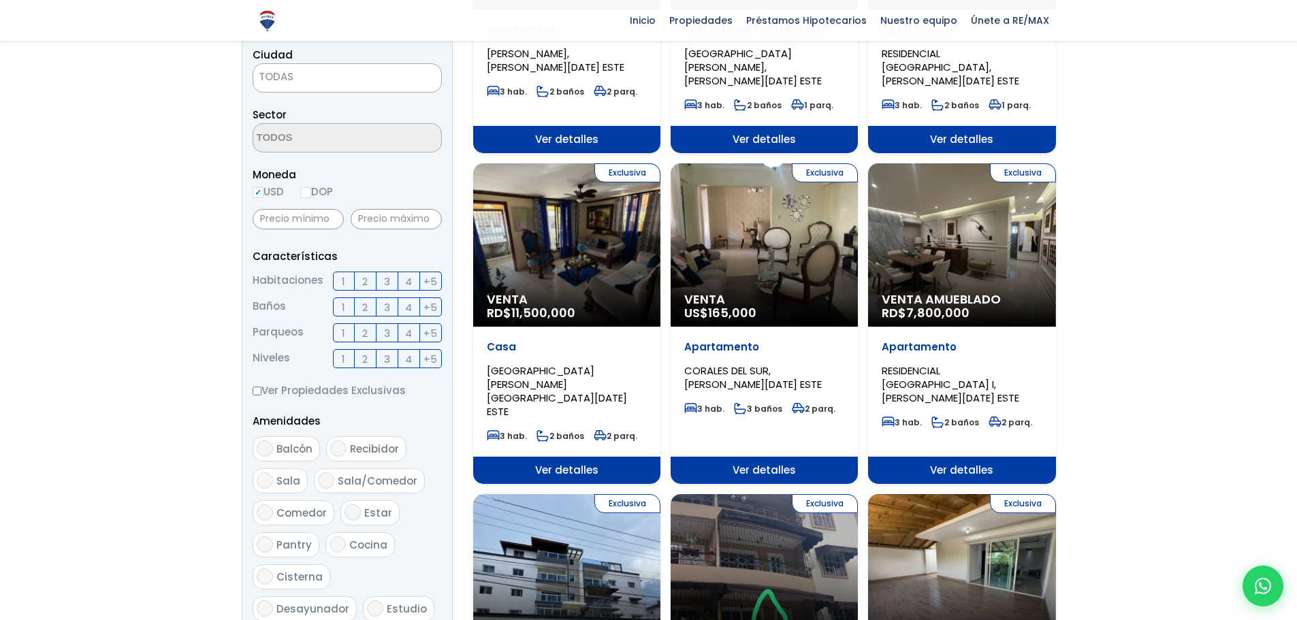
scroll to position [341, 0]
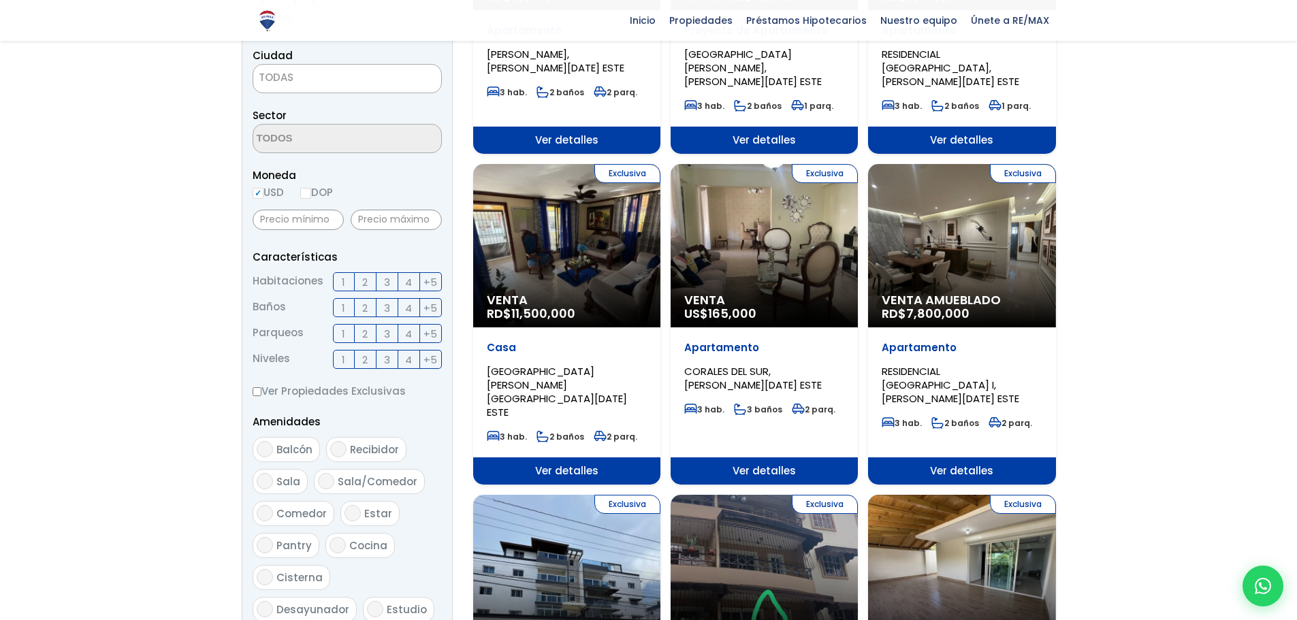
click at [384, 284] on span "3" at bounding box center [387, 282] width 6 height 17
click at [0, 0] on input "3" at bounding box center [0, 0] width 0 height 0
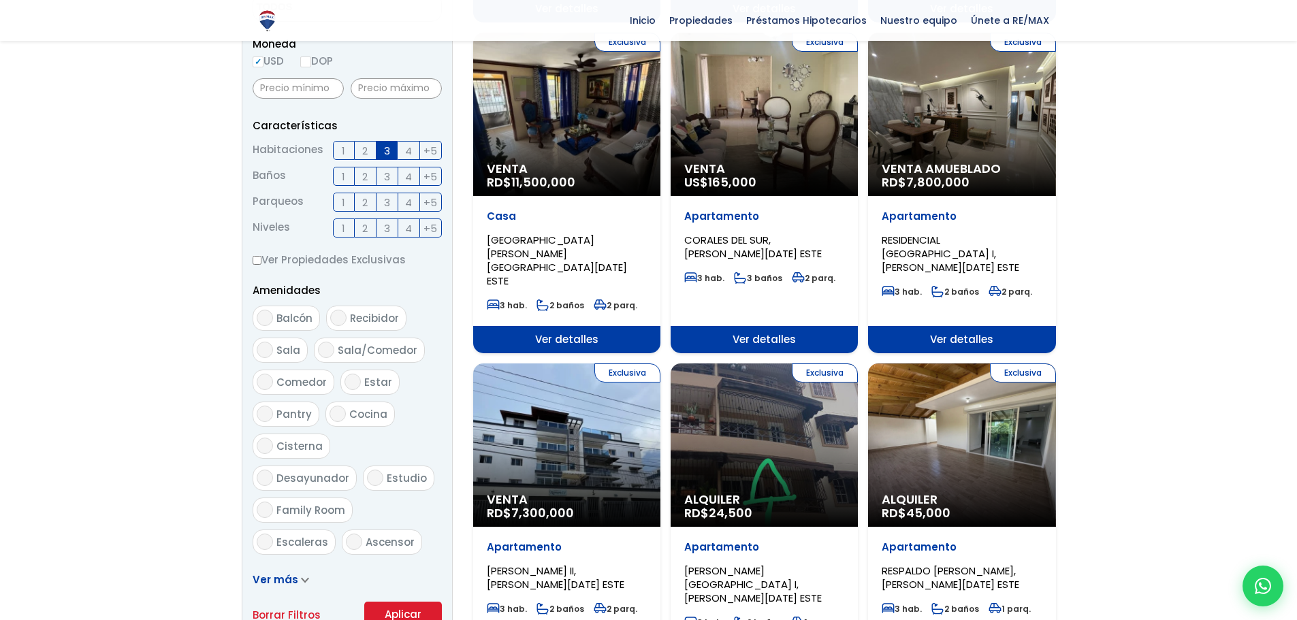
scroll to position [545, 0]
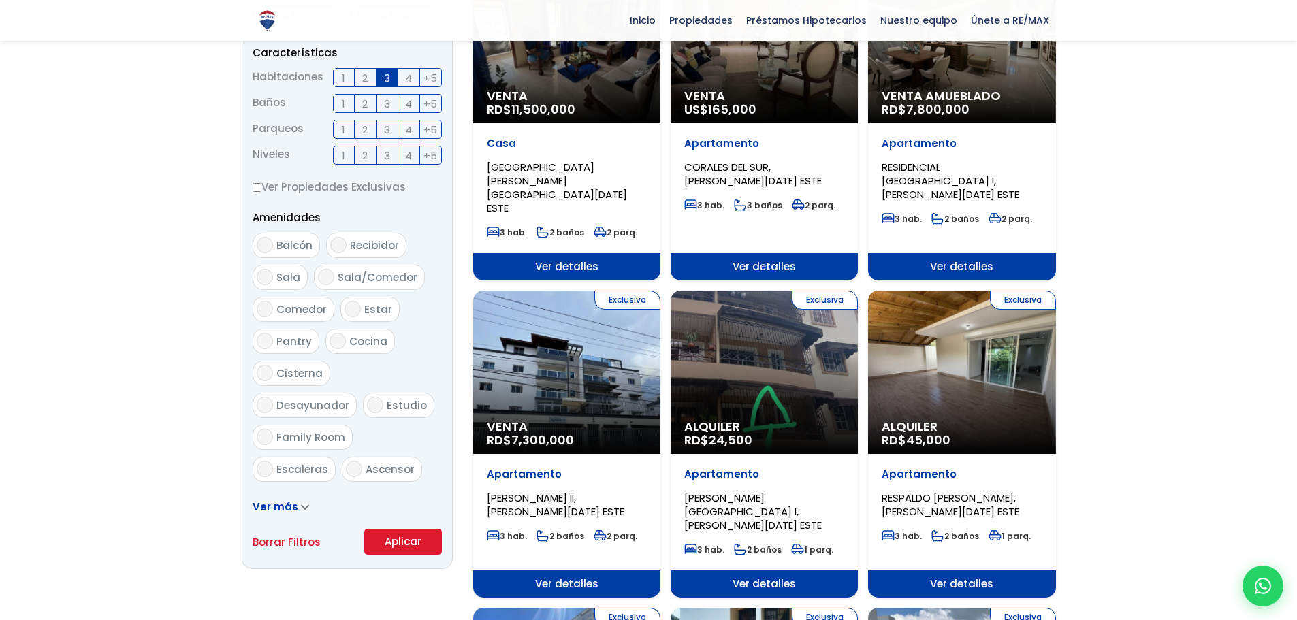
click at [379, 538] on button "Aplicar" at bounding box center [403, 542] width 78 height 26
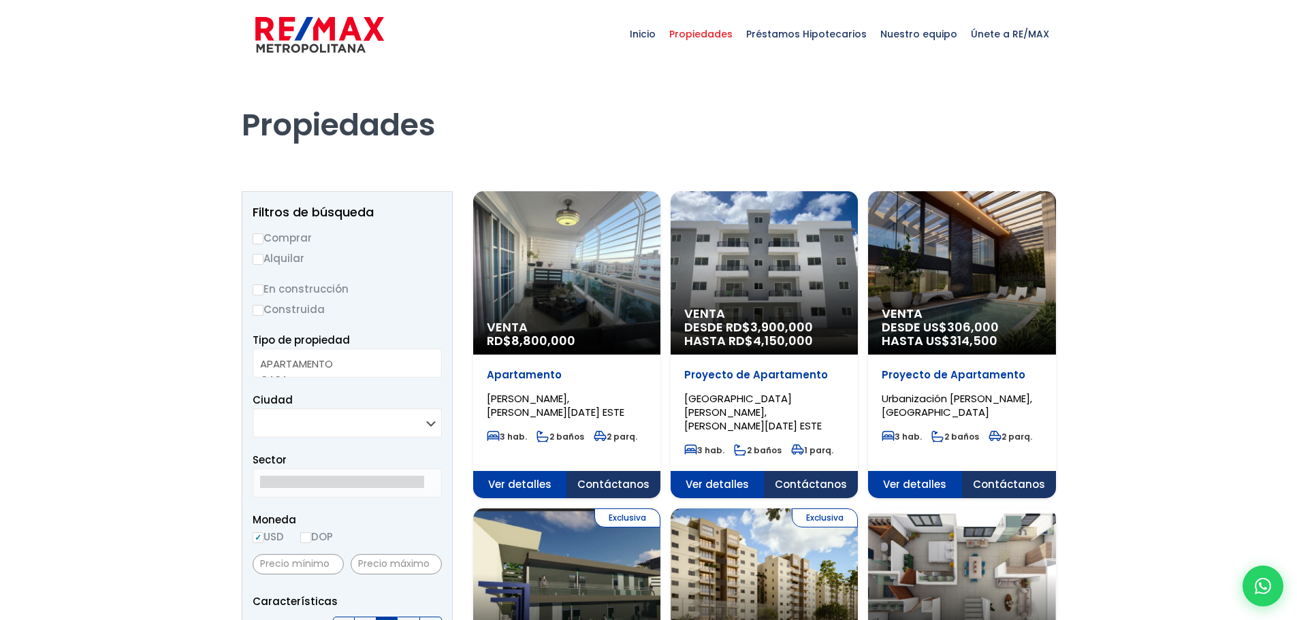
select select
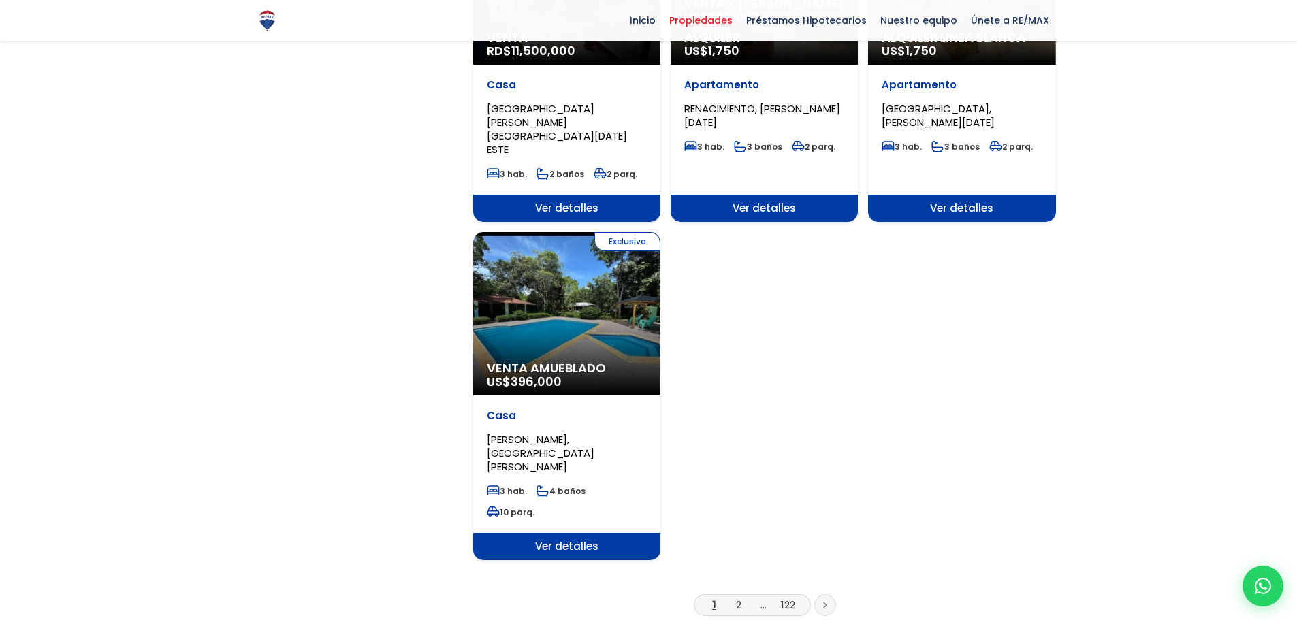
scroll to position [1566, 0]
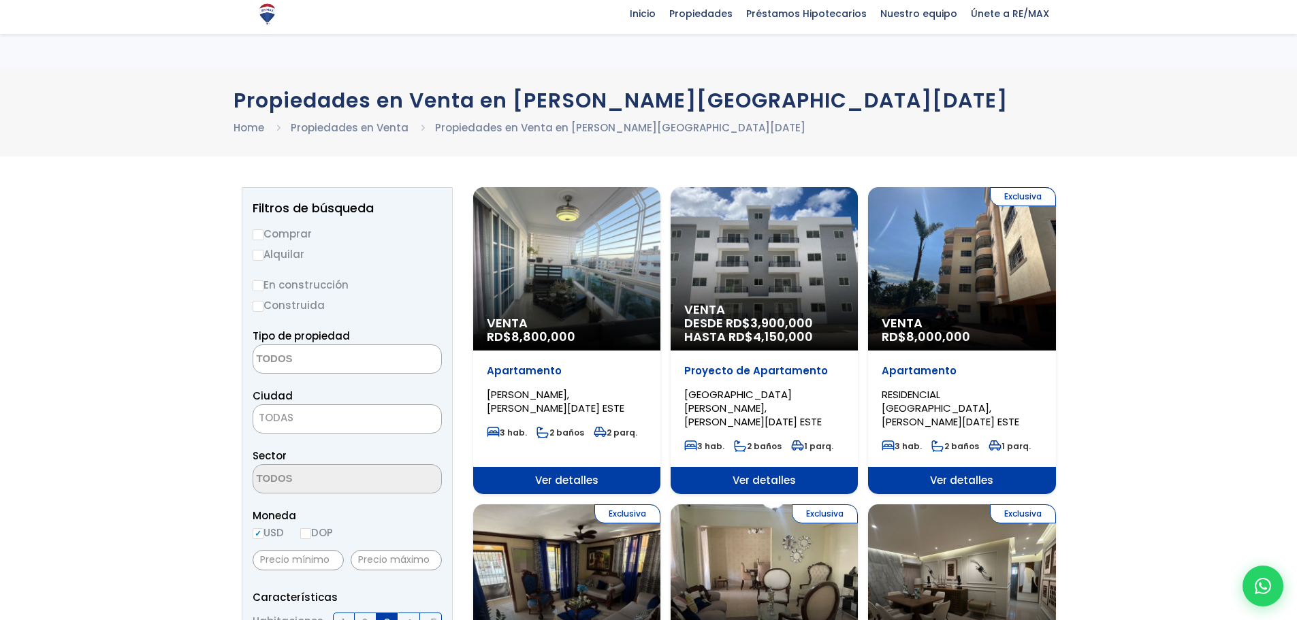
select select
